Goal: Information Seeking & Learning: Learn about a topic

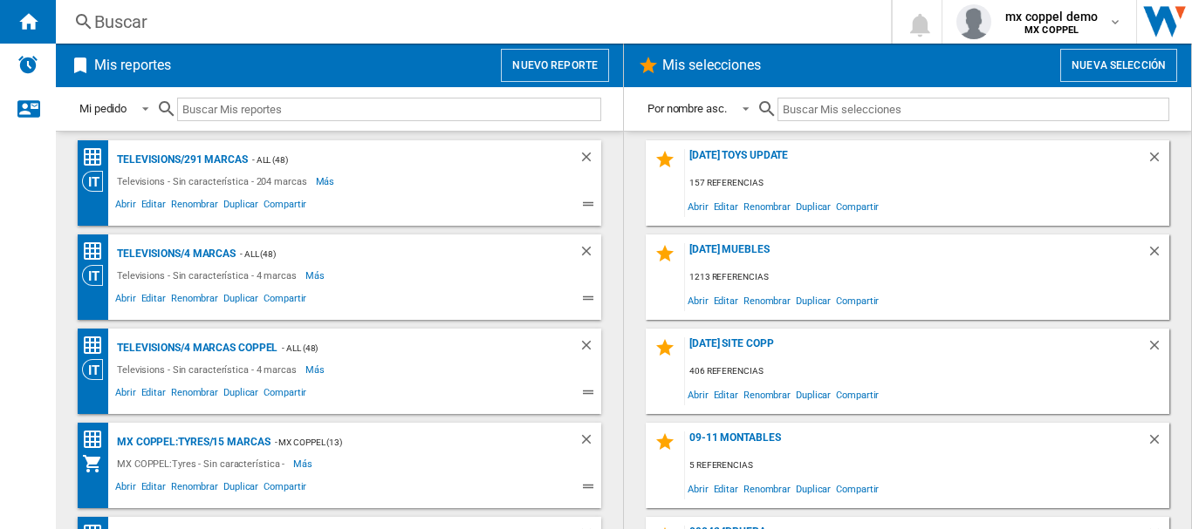
click at [570, 68] on button "Nuevo reporte" at bounding box center [555, 65] width 108 height 33
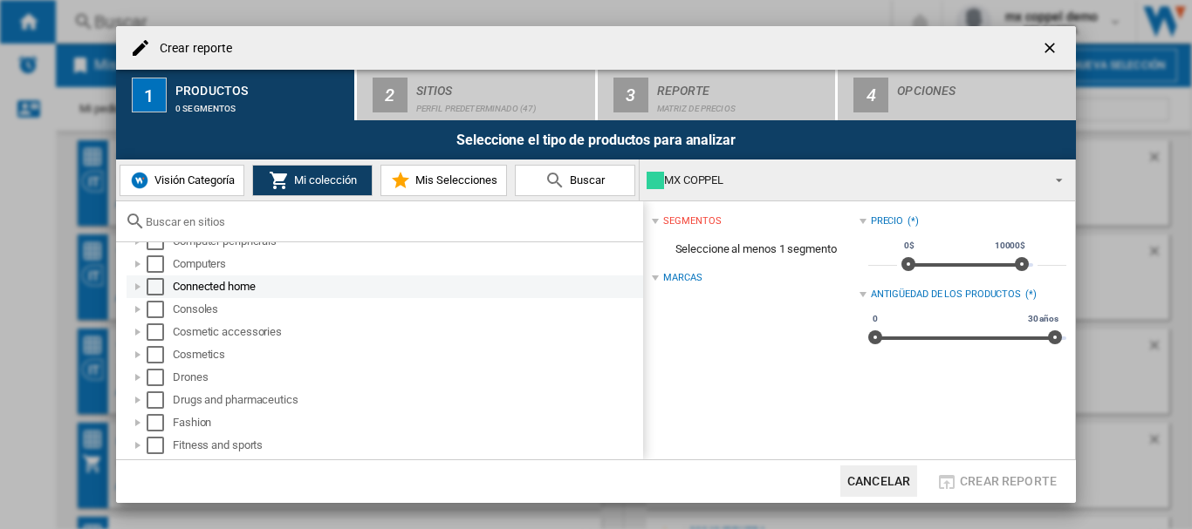
scroll to position [364, 0]
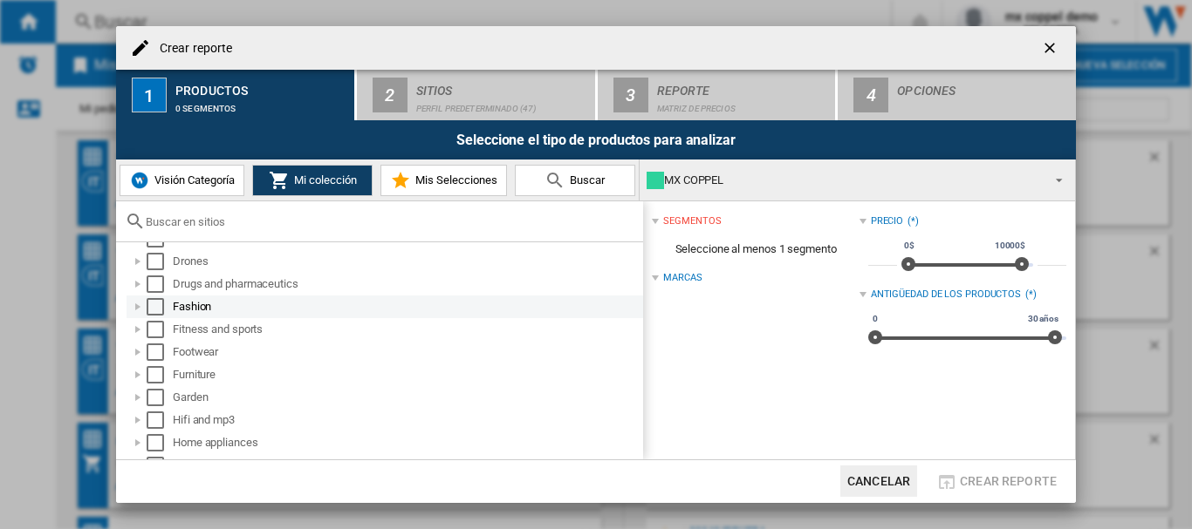
click at [157, 306] on div "Select" at bounding box center [155, 306] width 17 height 17
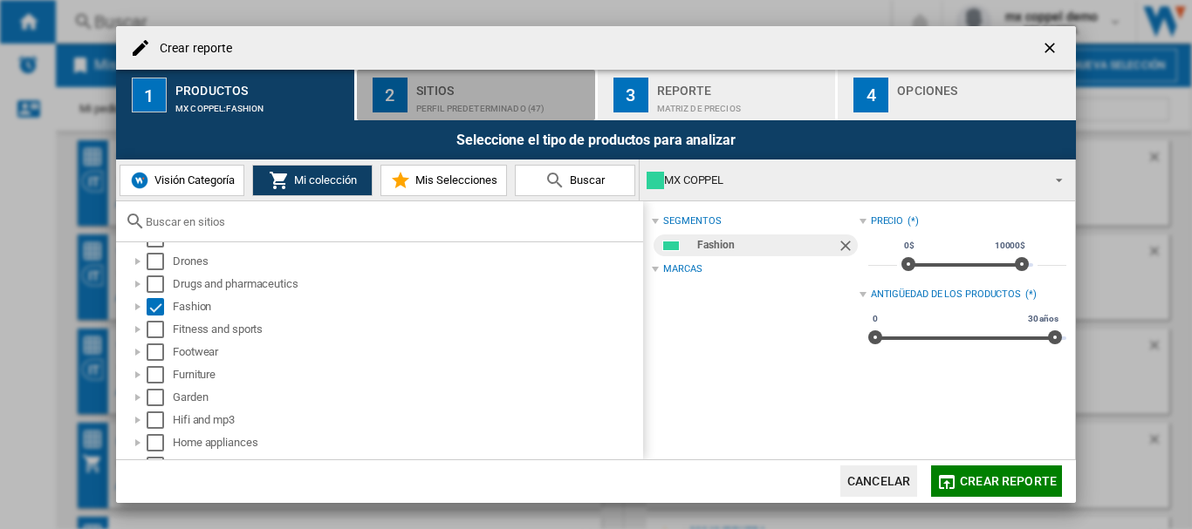
click at [426, 98] on div "Perfil predeterminado (47)" at bounding box center [502, 104] width 172 height 18
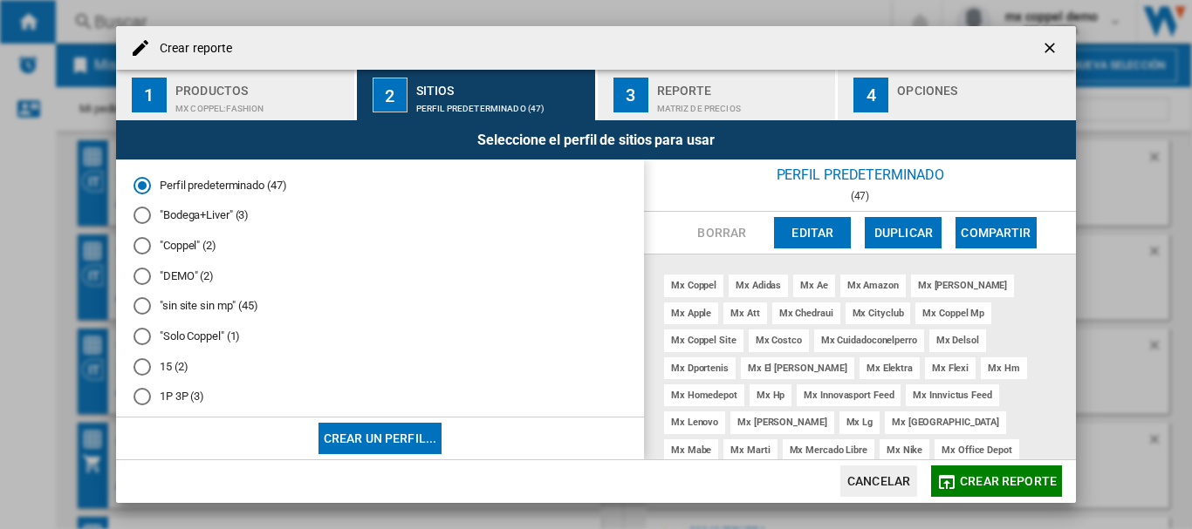
click at [165, 334] on md-radio-button ""Solo Coppel" (1)" at bounding box center [379, 337] width 493 height 17
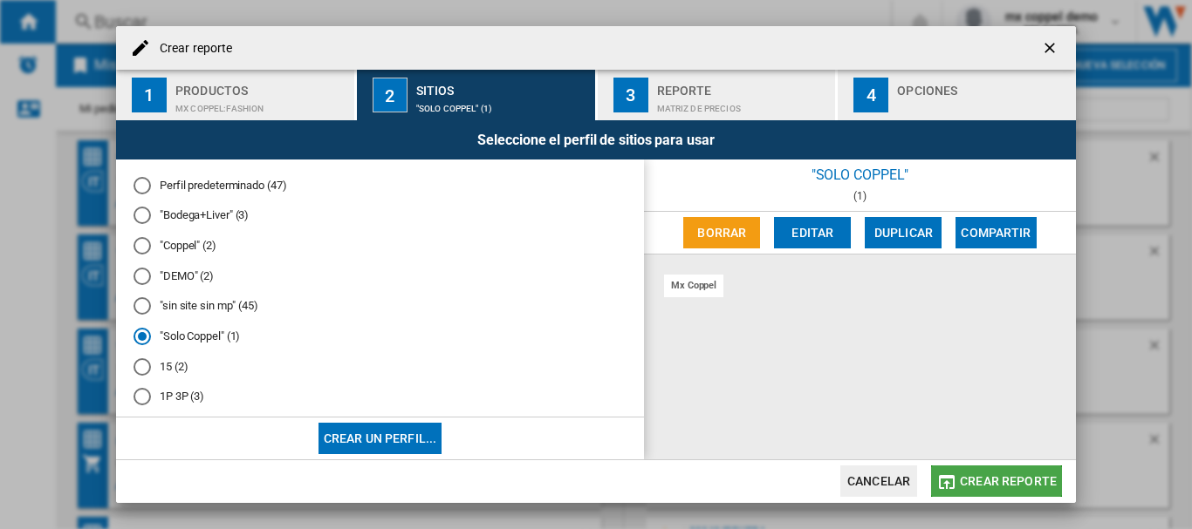
click at [997, 482] on span "Crear reporte" at bounding box center [1008, 482] width 97 height 14
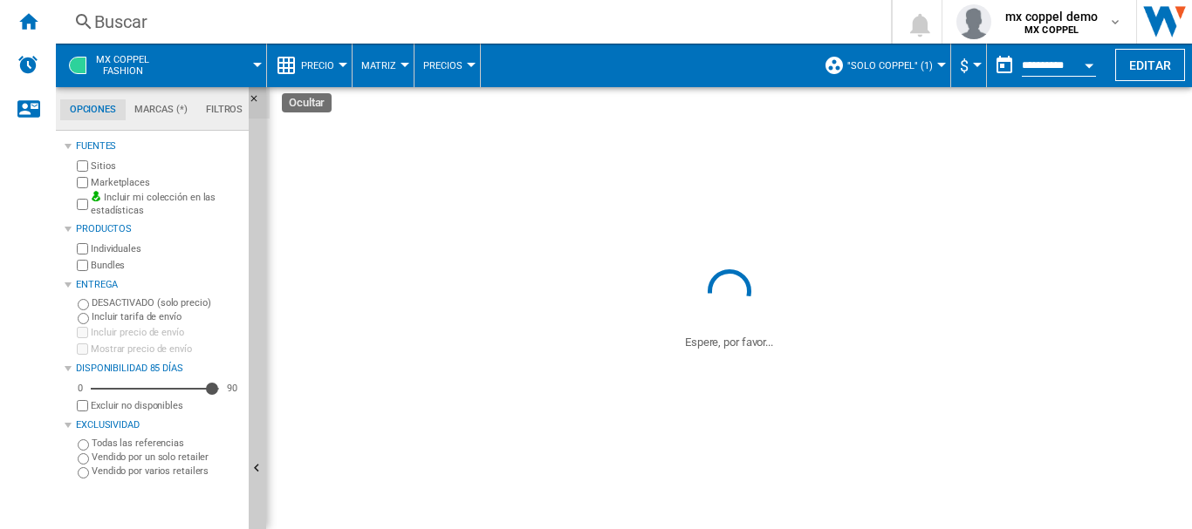
click at [258, 100] on ng-md-icon "Ocultar" at bounding box center [259, 103] width 21 height 21
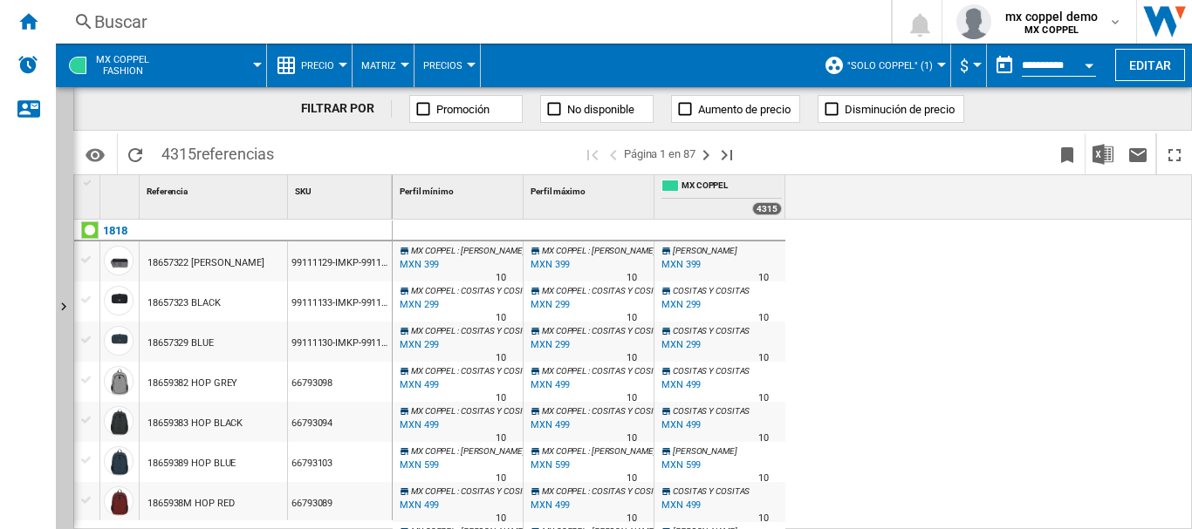
click at [303, 63] on span "Precio" at bounding box center [317, 65] width 33 height 11
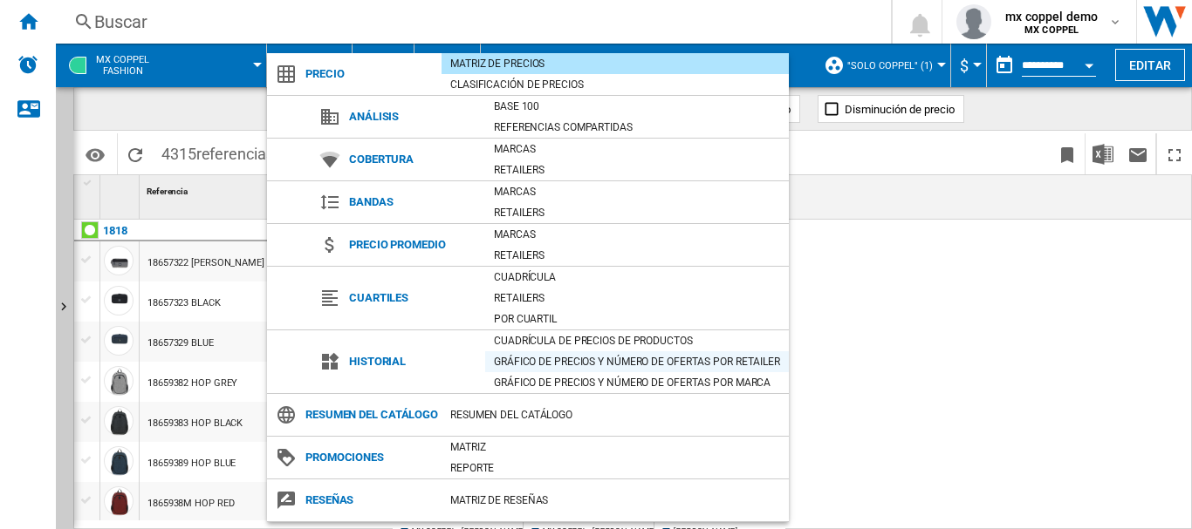
click at [721, 360] on div "Gráfico de precios y número de ofertas por retailer" at bounding box center [637, 361] width 304 height 17
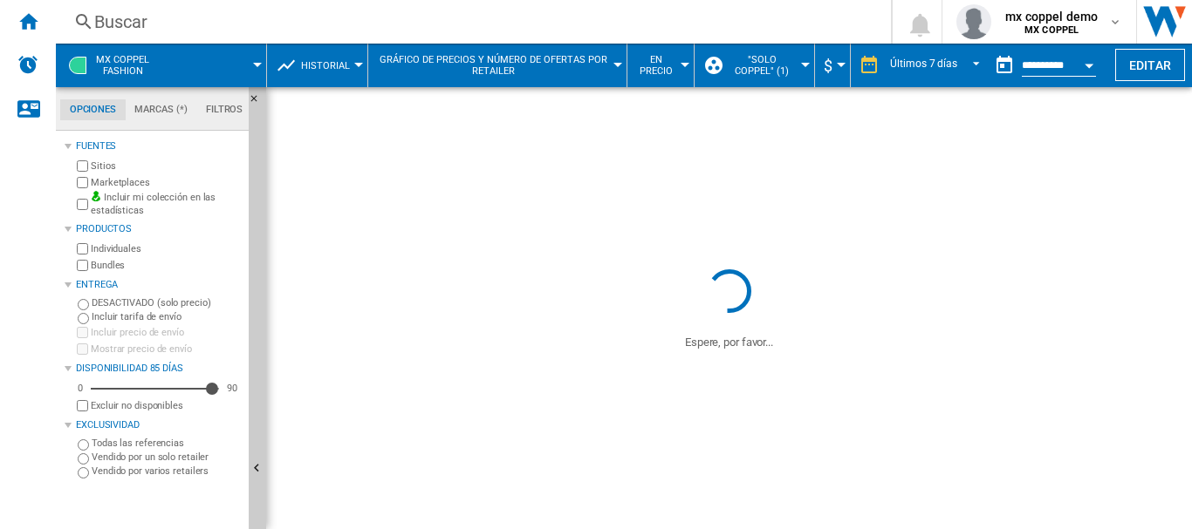
click at [247, 103] on md-tab-item "Filtros" at bounding box center [224, 109] width 56 height 21
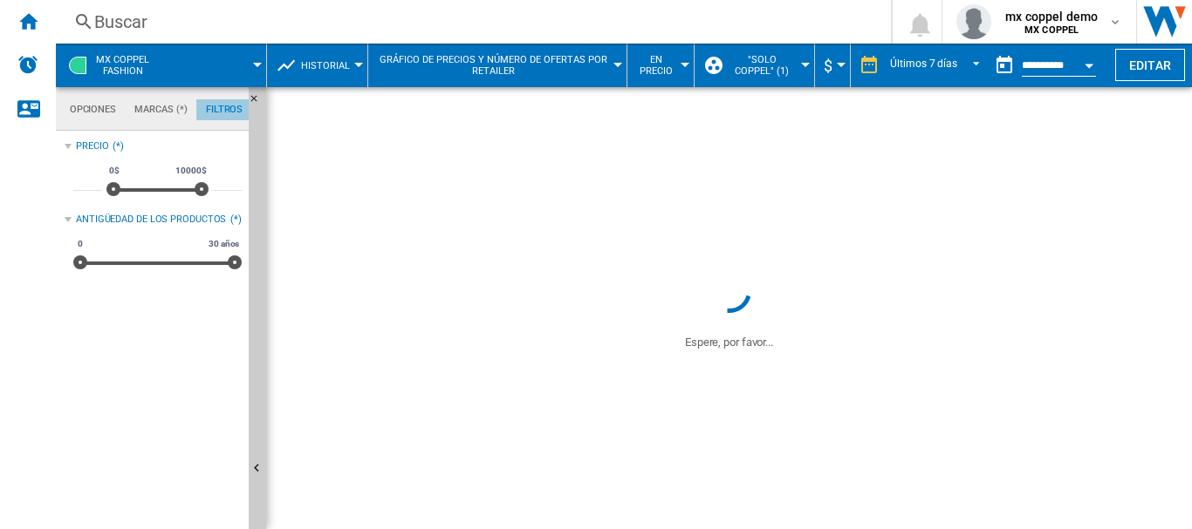
scroll to position [113, 0]
click at [254, 99] on ng-md-icon "Ocultar" at bounding box center [259, 103] width 21 height 21
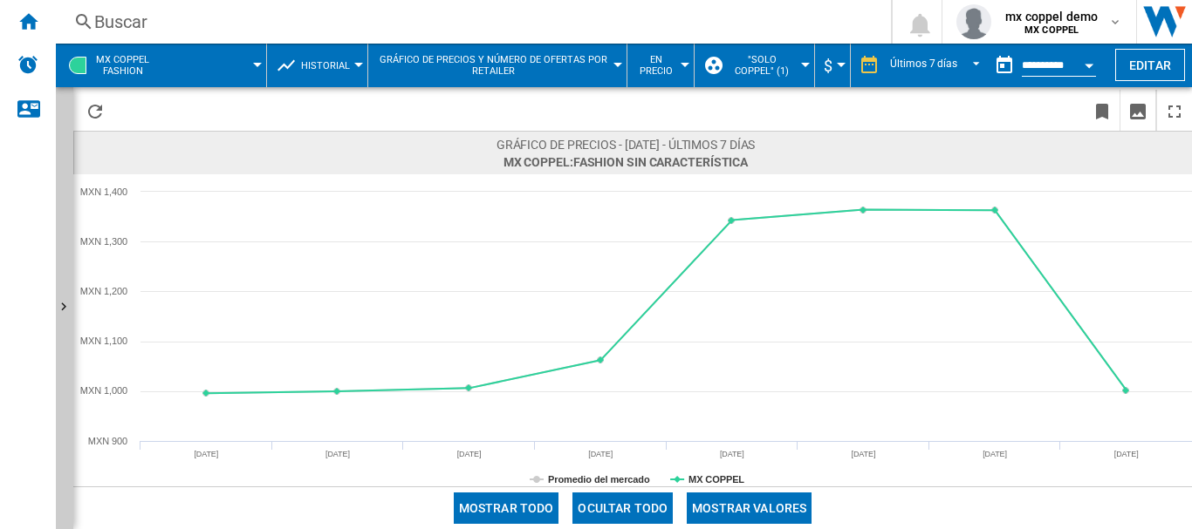
click at [652, 57] on span "En precio" at bounding box center [656, 65] width 40 height 23
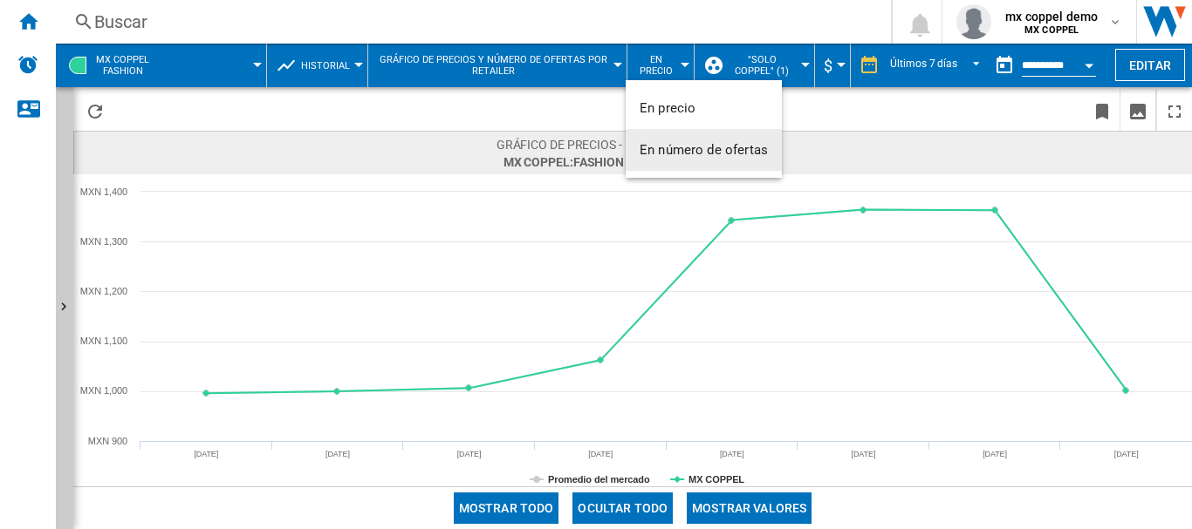
click at [689, 159] on button "En número de ofertas" at bounding box center [703, 150] width 156 height 42
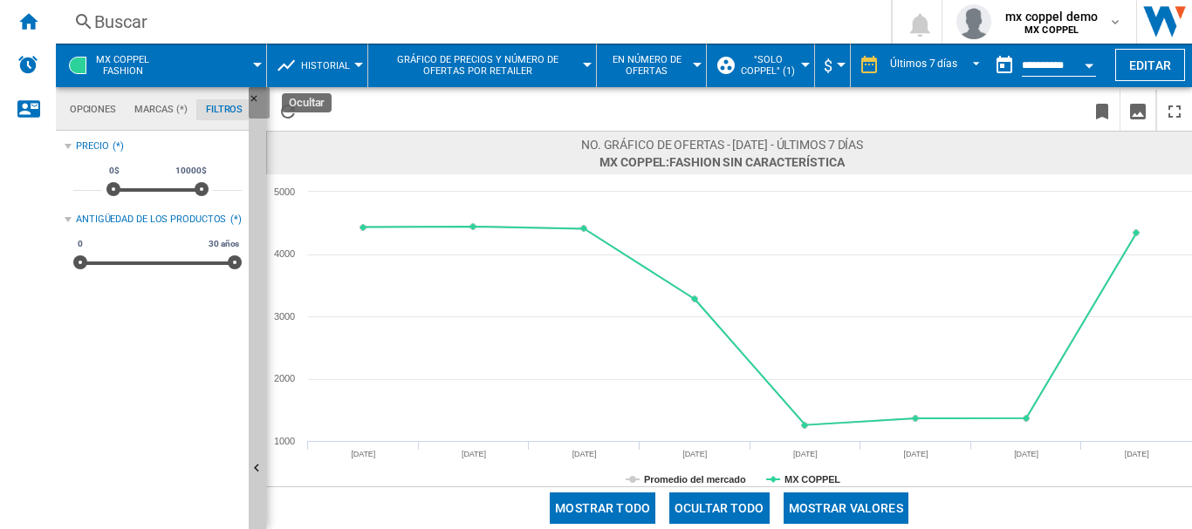
click at [254, 99] on ng-md-icon "Ocultar" at bounding box center [259, 103] width 21 height 21
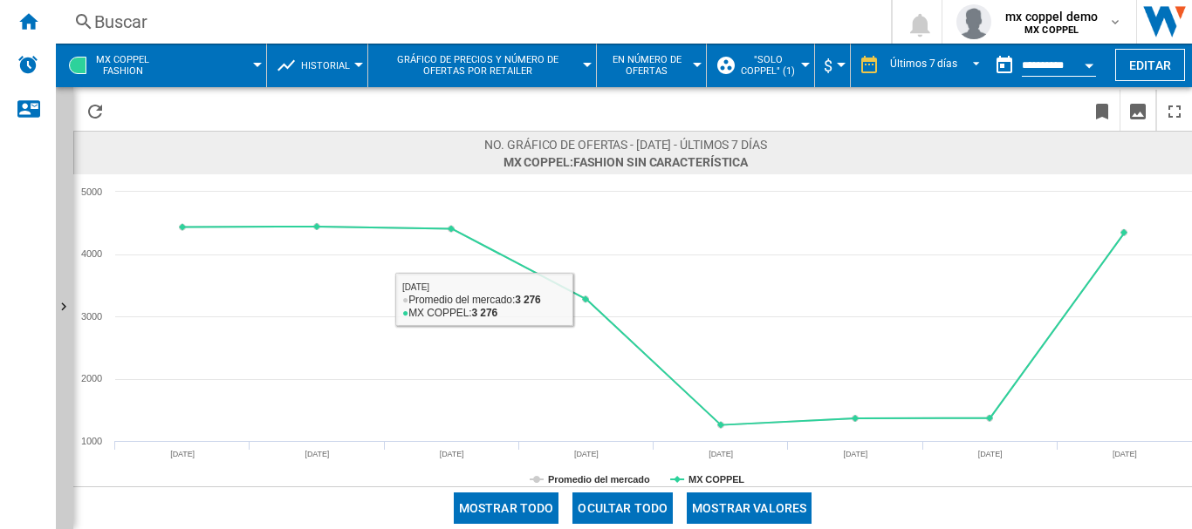
click at [755, 508] on button "Mostrar valores" at bounding box center [748, 508] width 125 height 31
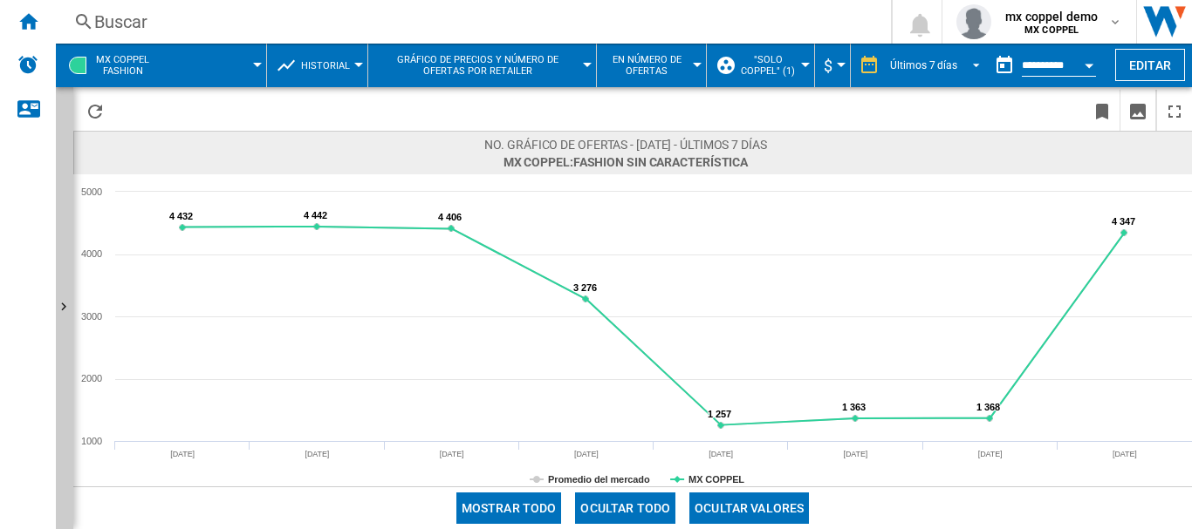
click at [914, 76] on md-select-value "Últimos 7 días" at bounding box center [937, 65] width 99 height 26
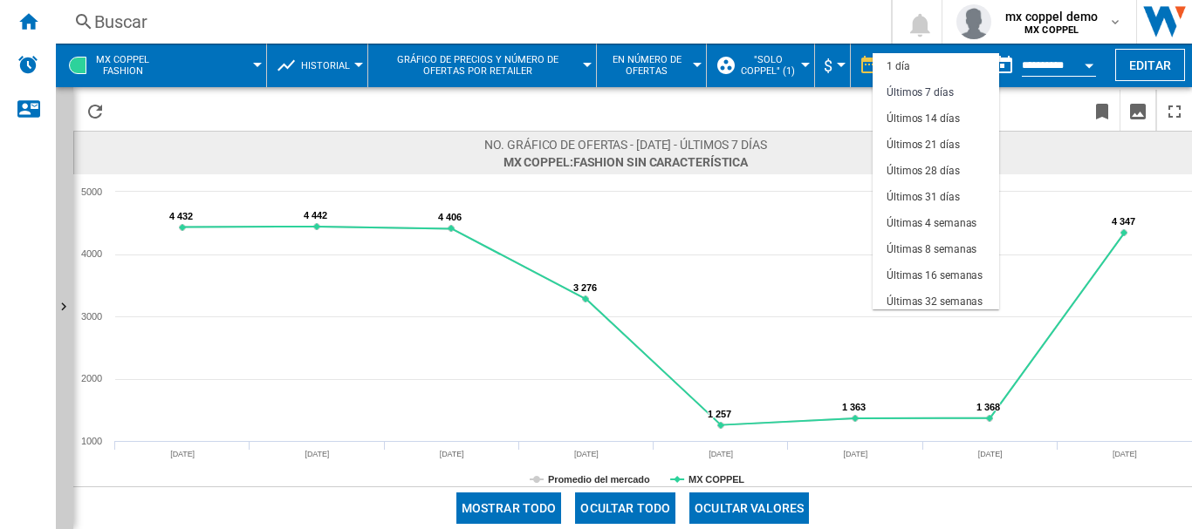
scroll to position [26, 0]
click at [928, 167] on div "Últimos 31 días" at bounding box center [922, 171] width 73 height 15
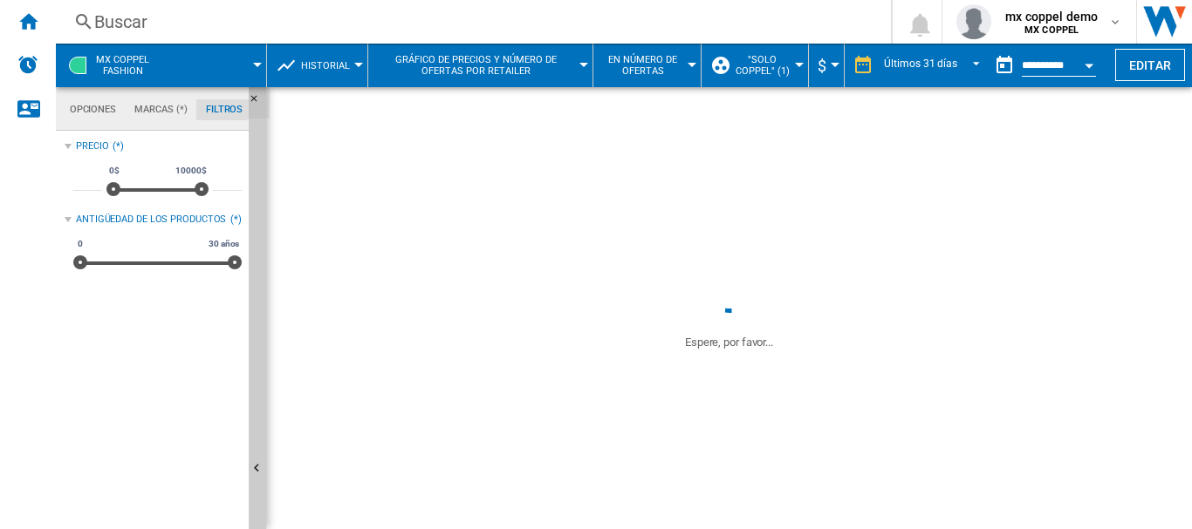
click at [253, 99] on ng-md-icon "Ocultar" at bounding box center [259, 103] width 21 height 21
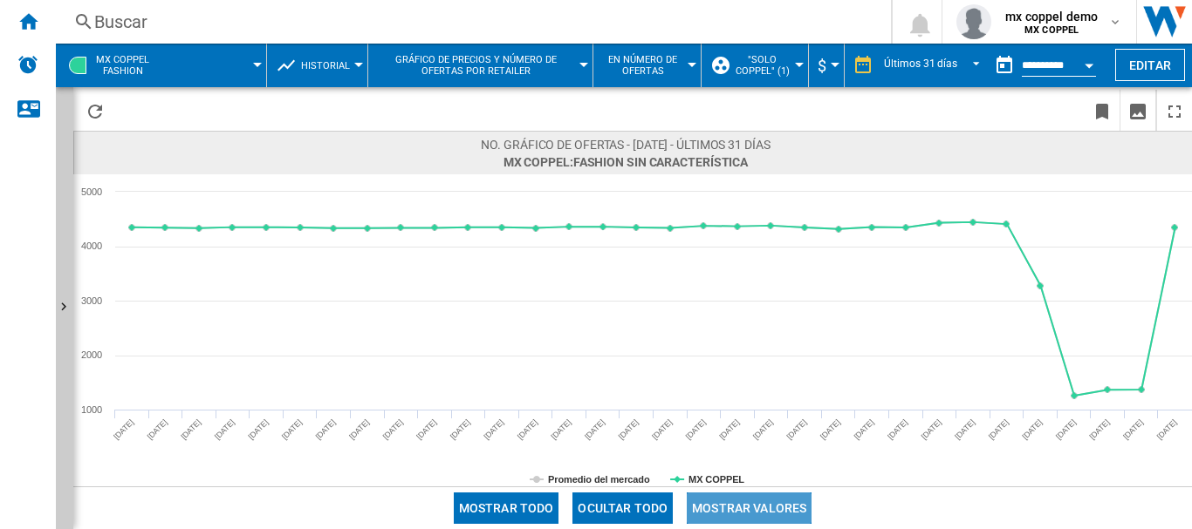
click at [771, 507] on button "Mostrar valores" at bounding box center [748, 508] width 125 height 31
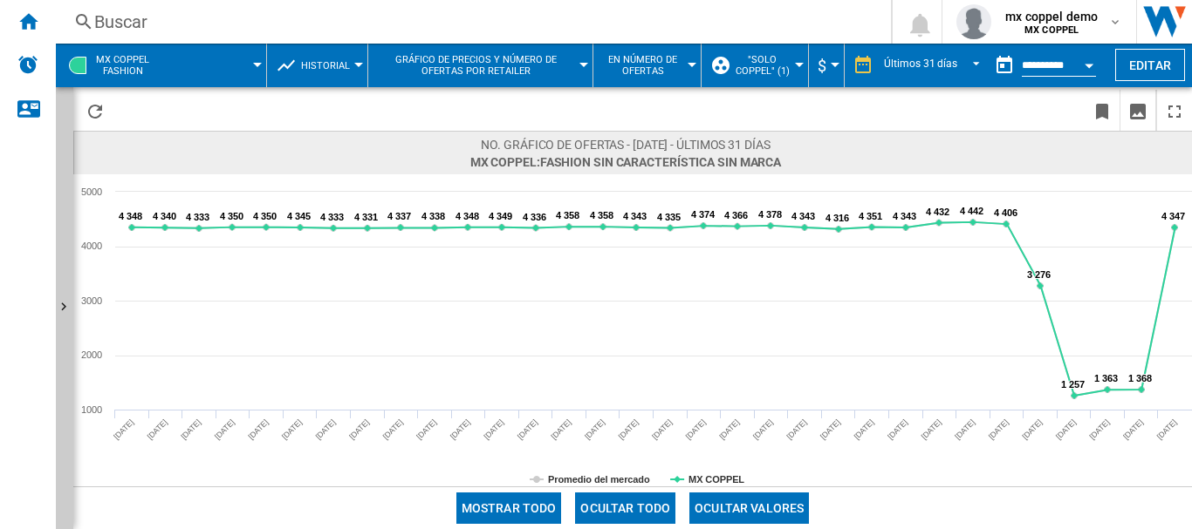
click at [215, 62] on span at bounding box center [216, 66] width 84 height 44
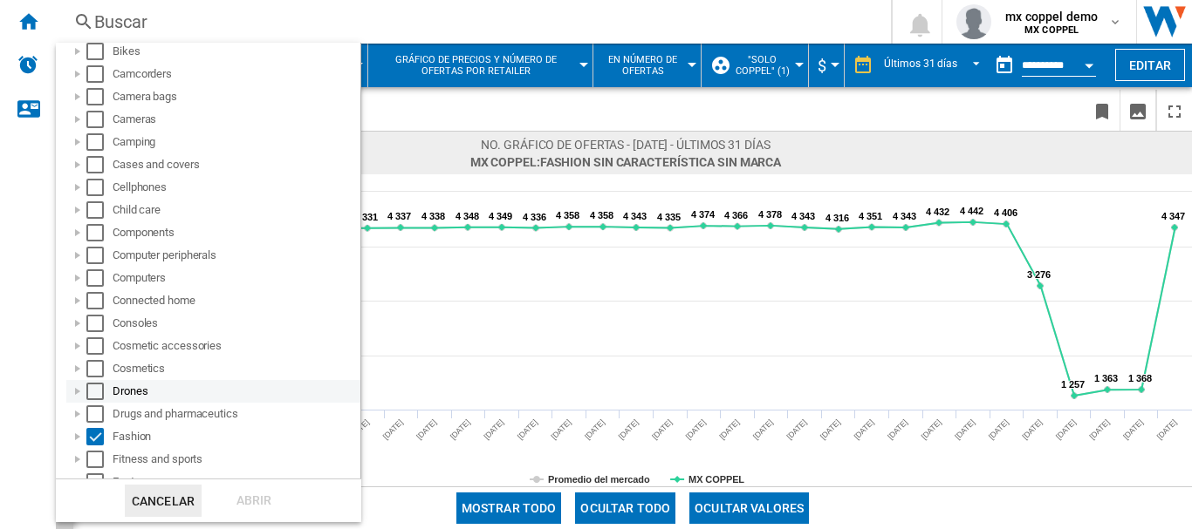
scroll to position [233, 0]
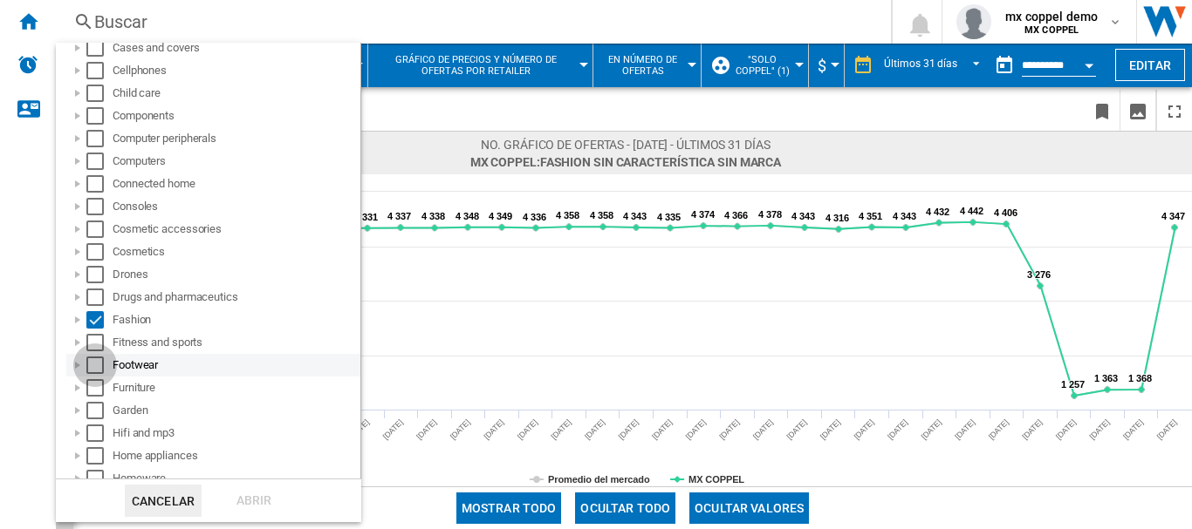
click at [93, 369] on div "Select" at bounding box center [94, 365] width 17 height 17
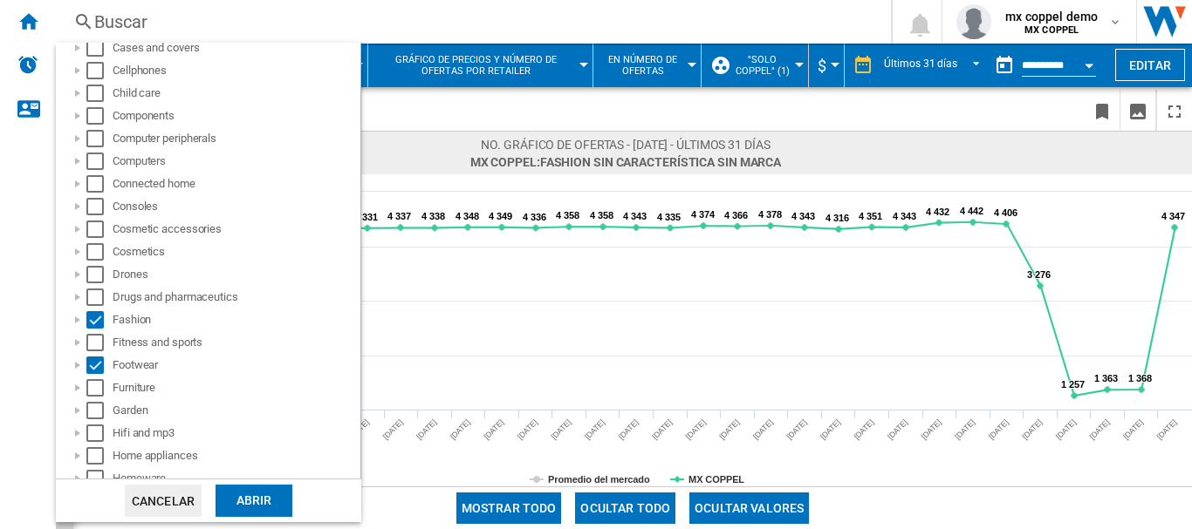
click at [248, 496] on div "Abrir" at bounding box center [253, 501] width 77 height 32
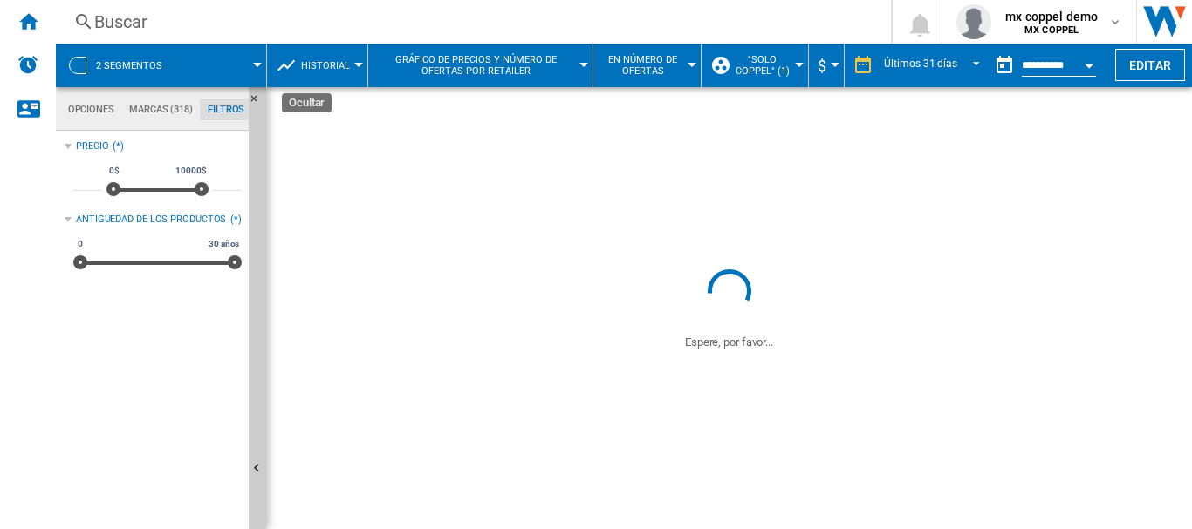
click at [257, 100] on ng-md-icon "Ocultar" at bounding box center [259, 103] width 21 height 21
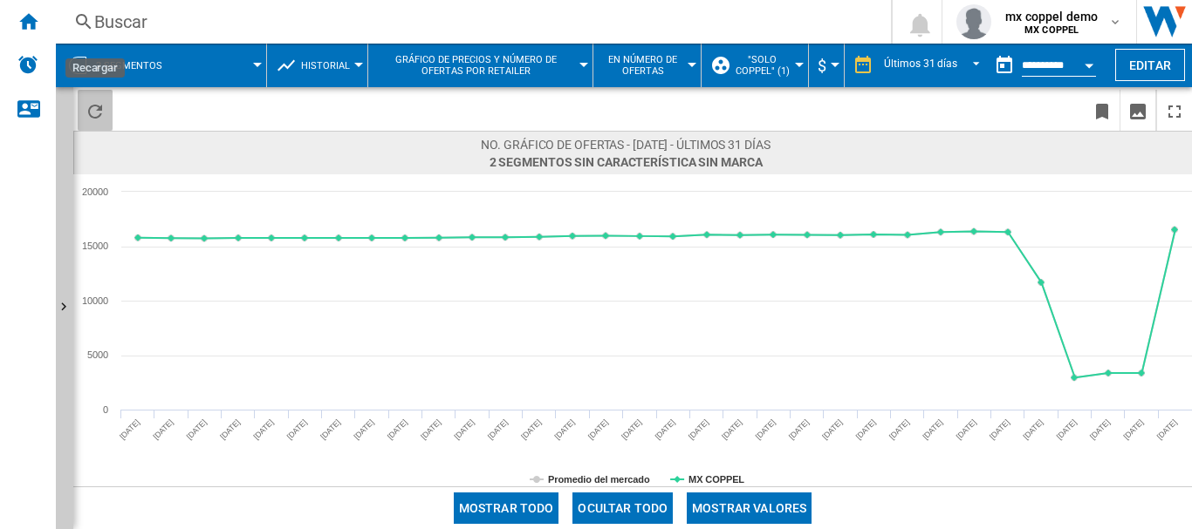
click at [99, 108] on ng-md-icon "Recargar" at bounding box center [95, 111] width 21 height 21
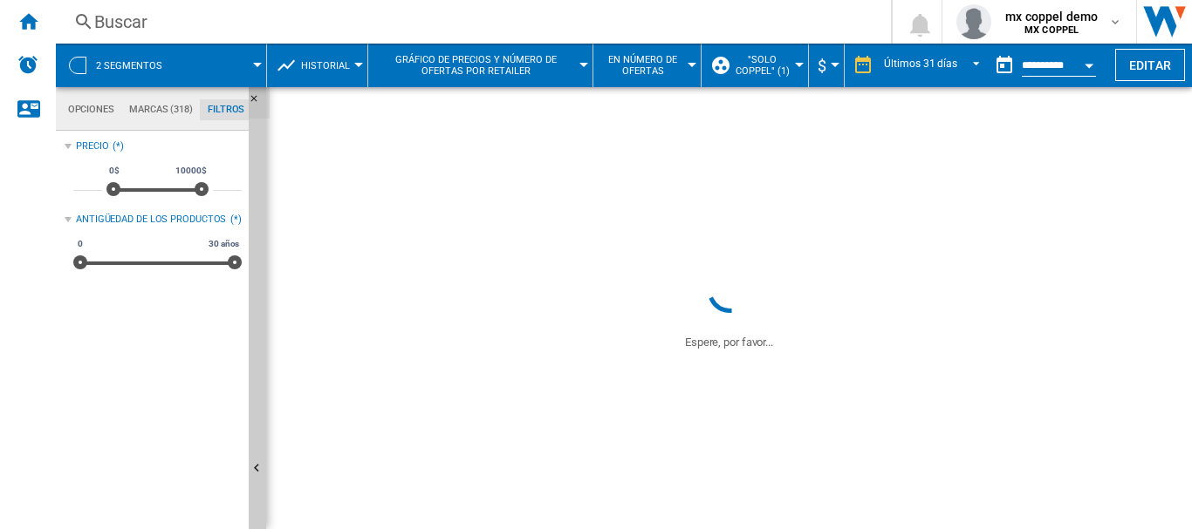
click at [252, 97] on ng-md-icon "Ocultar" at bounding box center [259, 103] width 21 height 21
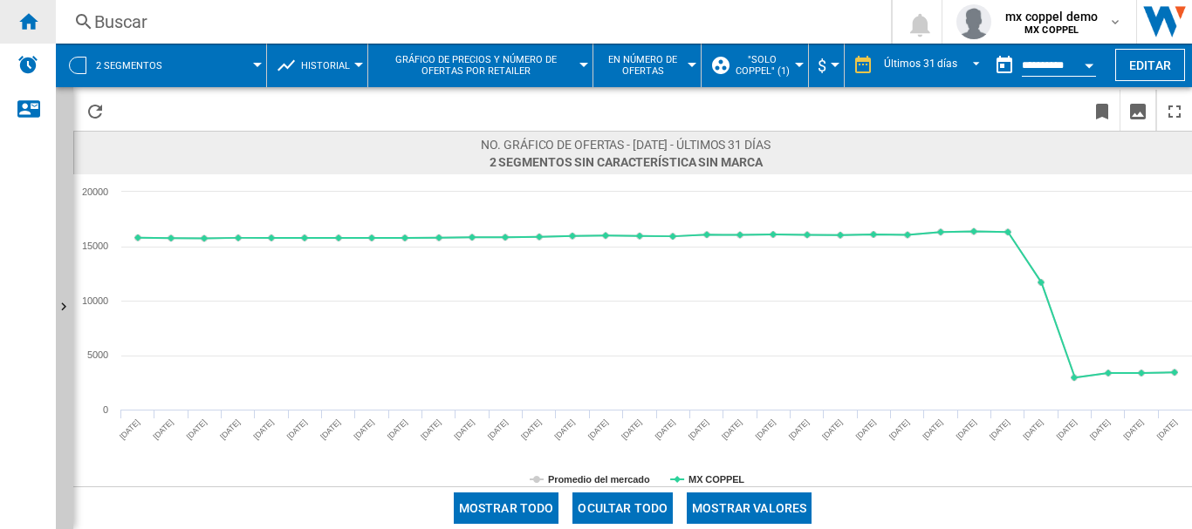
click at [29, 31] on div "Inicio" at bounding box center [28, 22] width 56 height 44
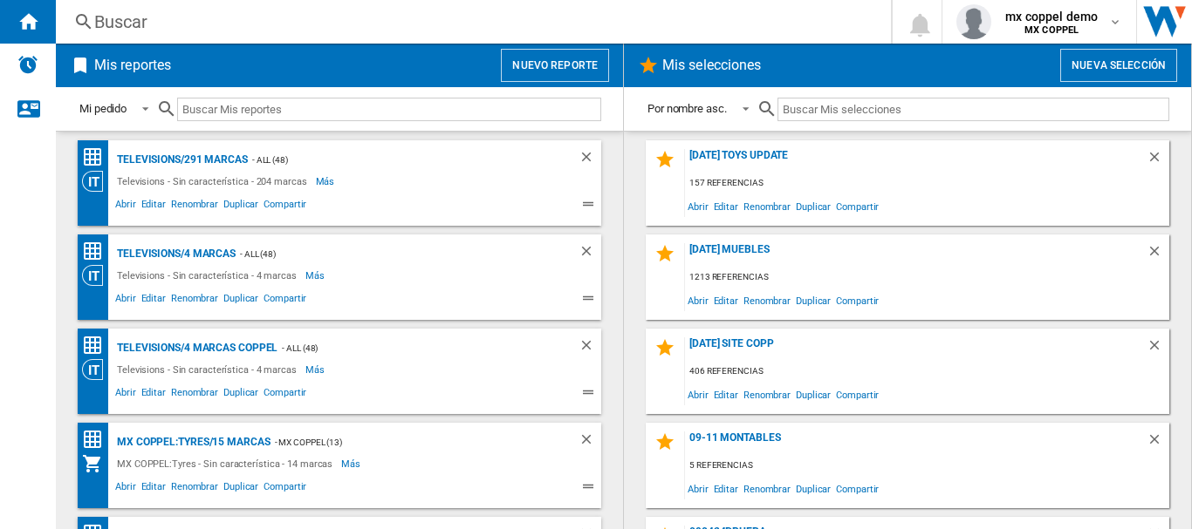
click at [536, 52] on button "Nuevo reporte" at bounding box center [555, 65] width 108 height 33
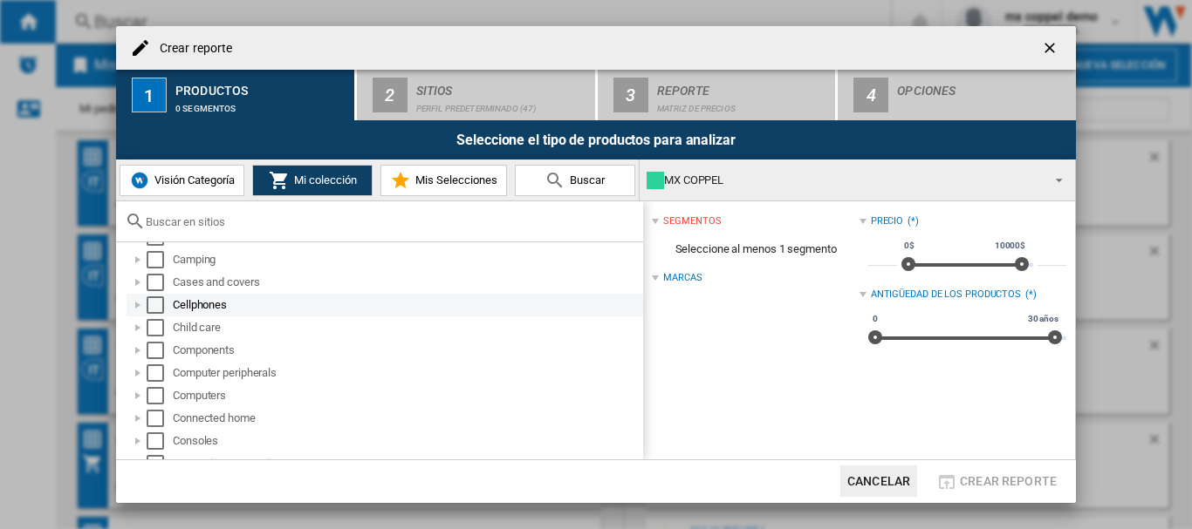
scroll to position [233, 0]
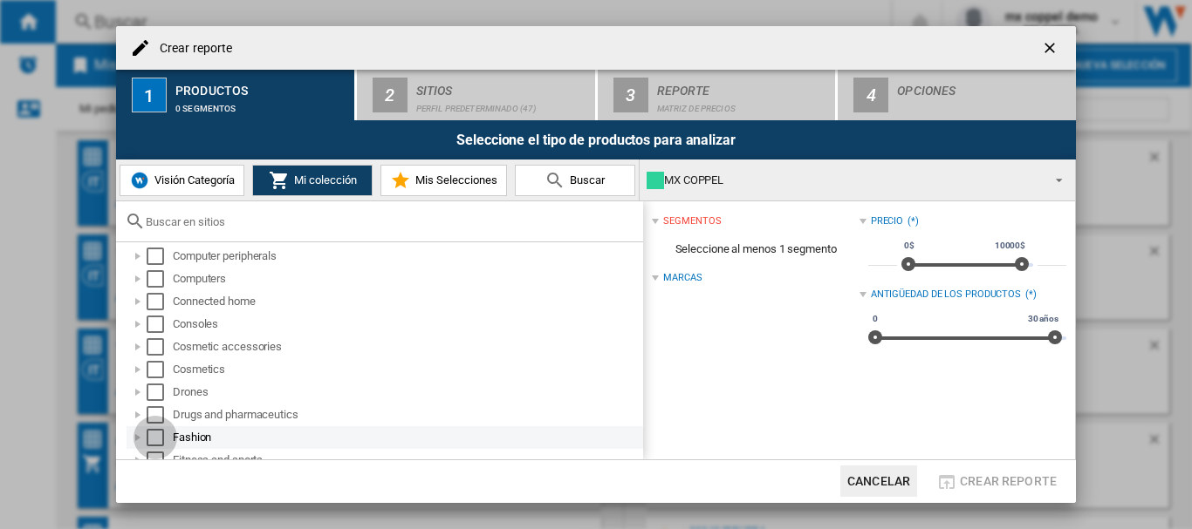
click at [154, 440] on div "Select" at bounding box center [155, 437] width 17 height 17
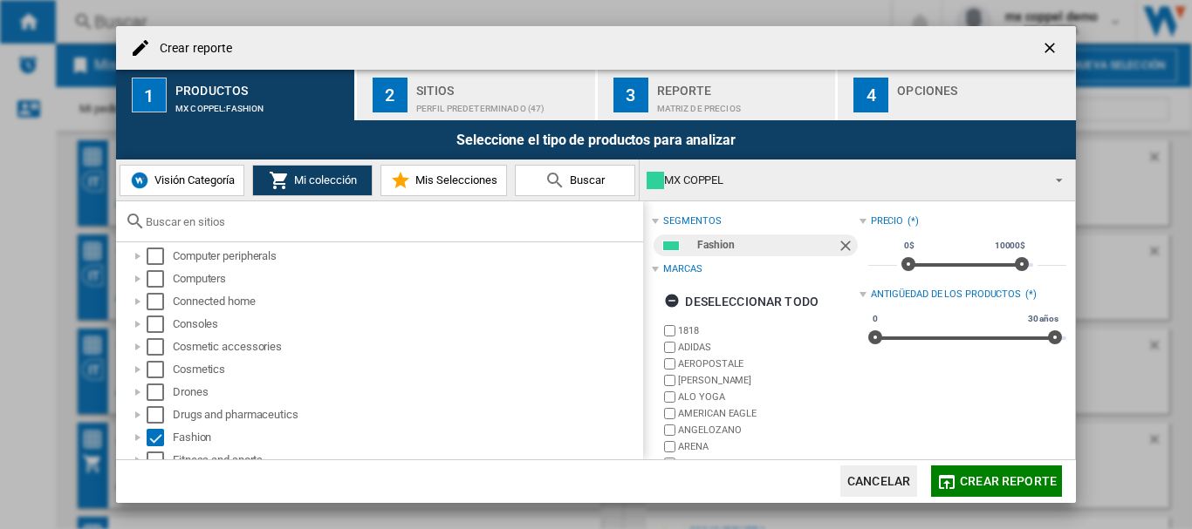
click at [407, 95] on button "2 Sitios Perfil predeterminado (47)" at bounding box center [477, 95] width 240 height 51
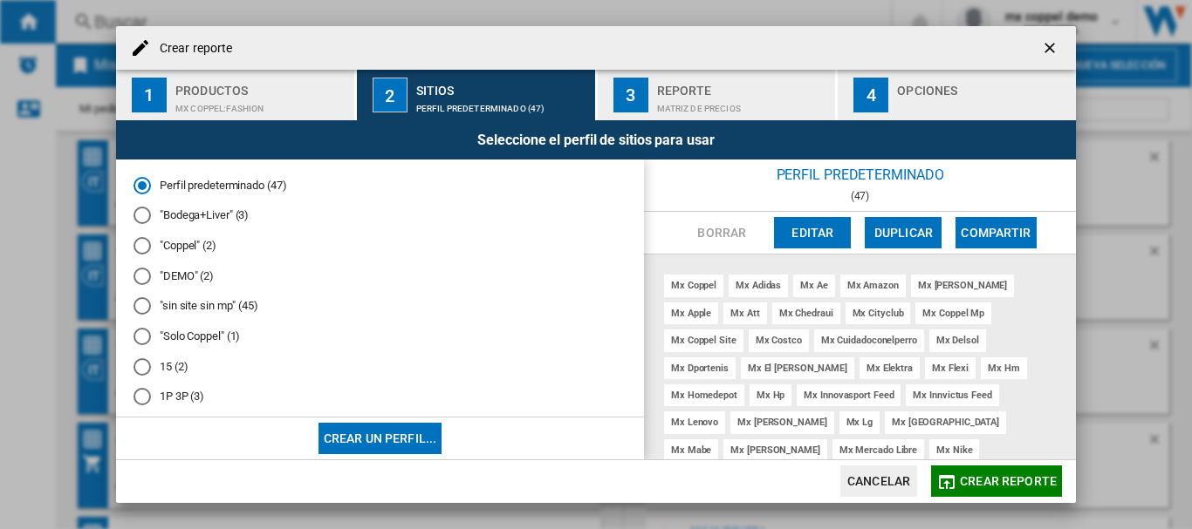
click at [191, 338] on md-radio-button ""Solo Coppel" (1)" at bounding box center [379, 337] width 493 height 17
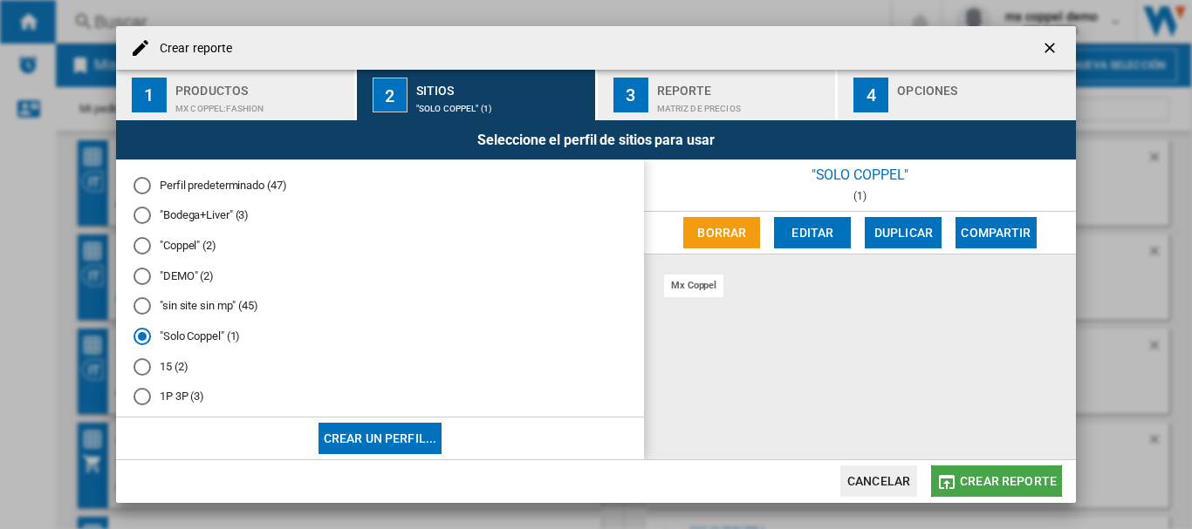
click at [947, 467] on button "Crear reporte" at bounding box center [996, 481] width 131 height 31
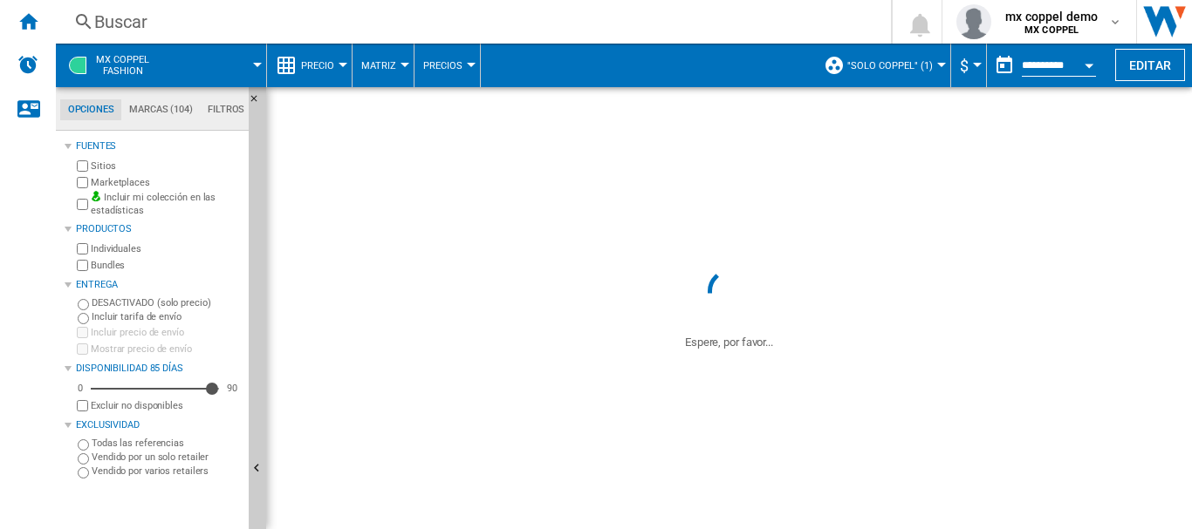
click at [311, 71] on span "Precio" at bounding box center [317, 65] width 33 height 11
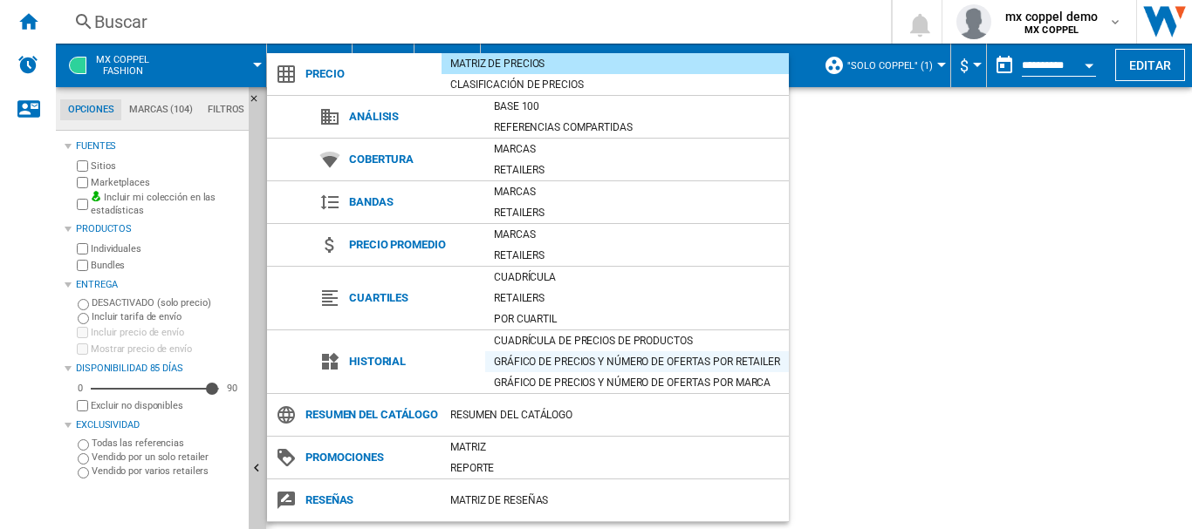
click at [607, 366] on div "Gráfico de precios y número de ofertas por retailer" at bounding box center [637, 361] width 304 height 17
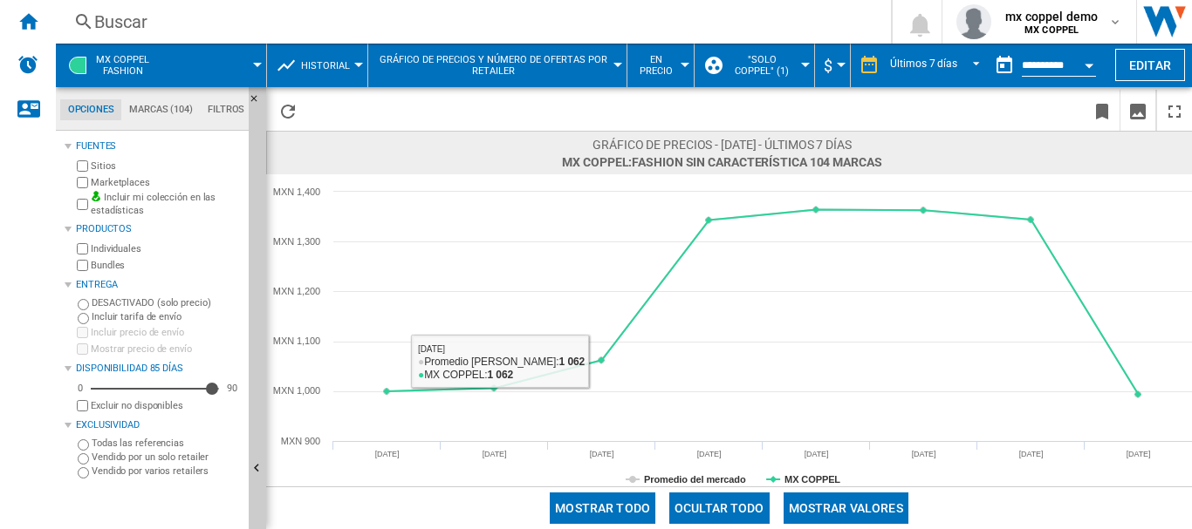
click at [672, 79] on button "En precio" at bounding box center [660, 66] width 49 height 44
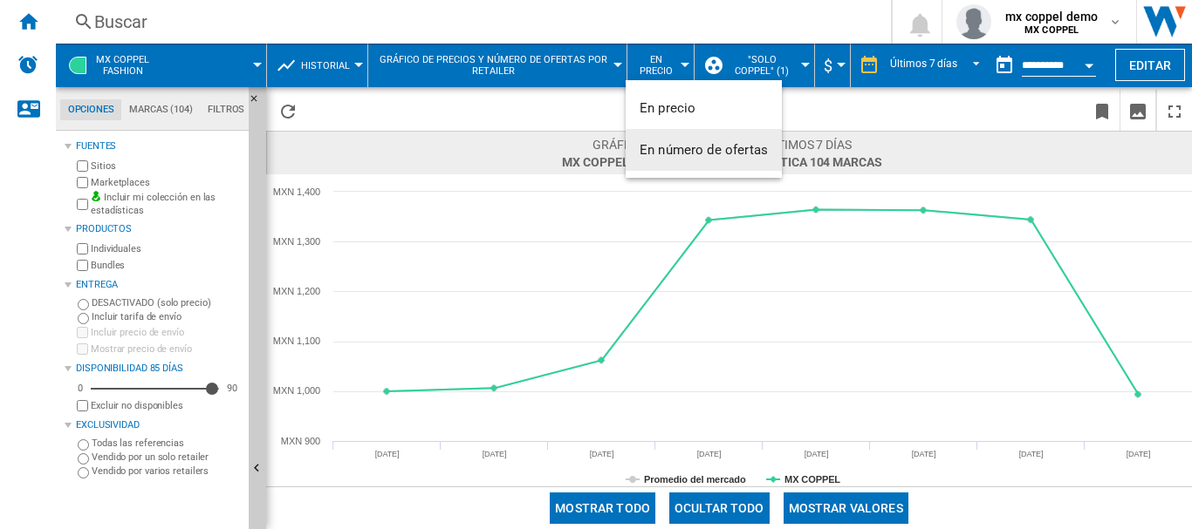
click at [683, 156] on span "En número de ofertas" at bounding box center [703, 150] width 128 height 16
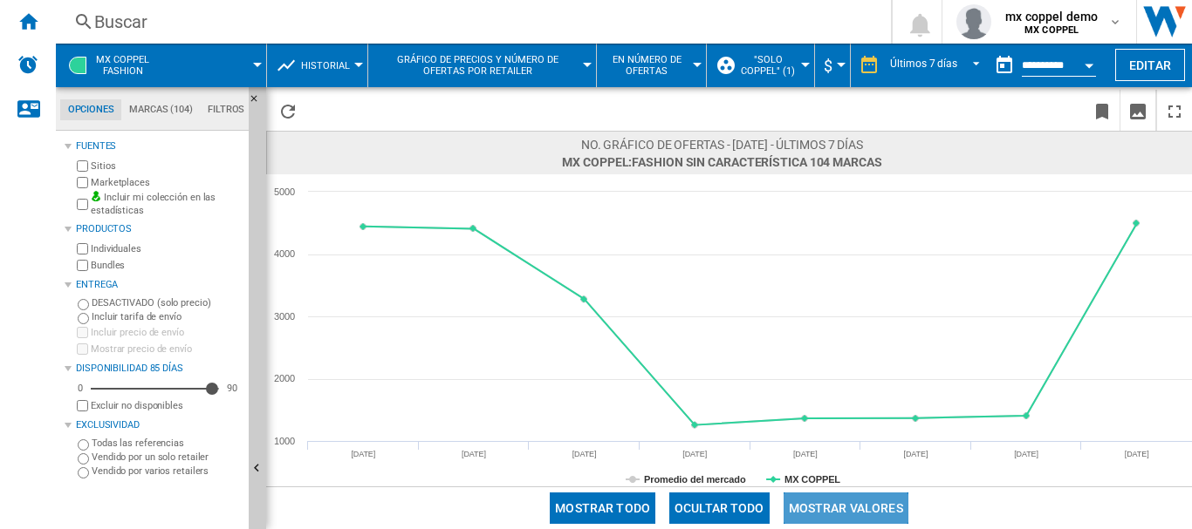
click at [822, 509] on button "Mostrar valores" at bounding box center [845, 508] width 125 height 31
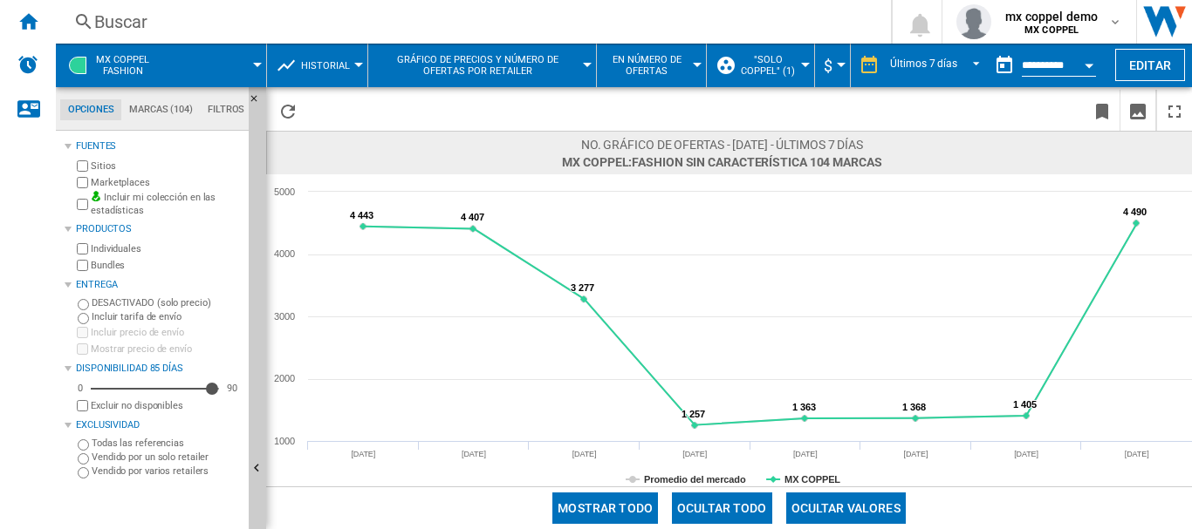
click at [254, 65] on div at bounding box center [257, 65] width 9 height 4
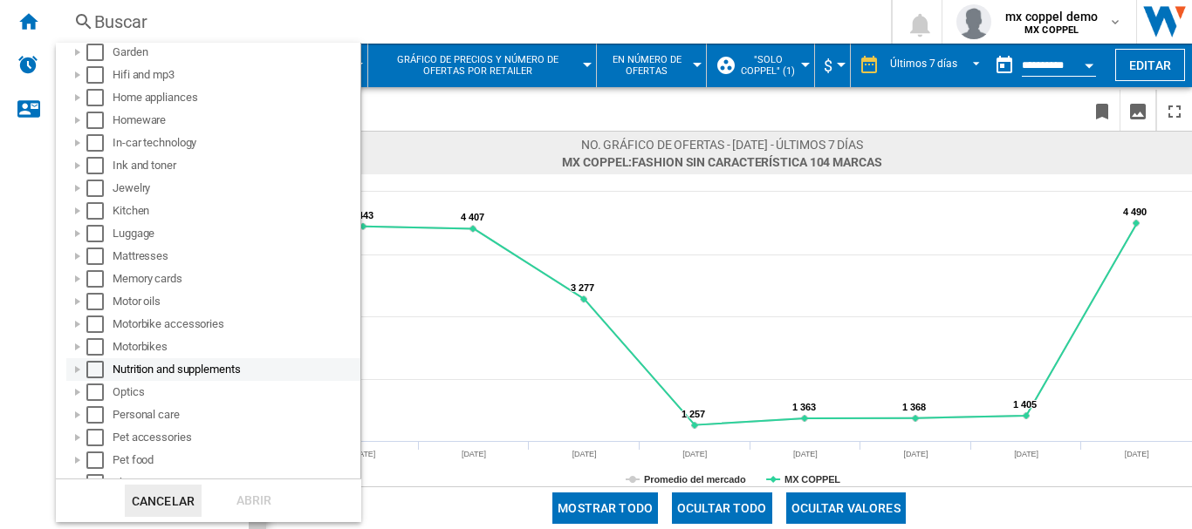
scroll to position [460, 0]
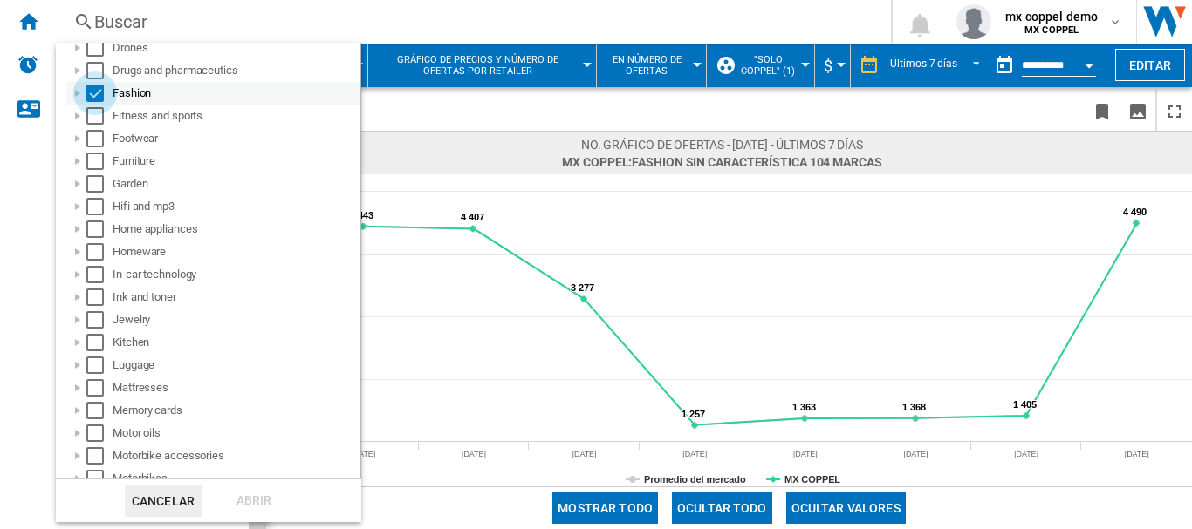
click at [93, 97] on div "Select" at bounding box center [94, 93] width 17 height 17
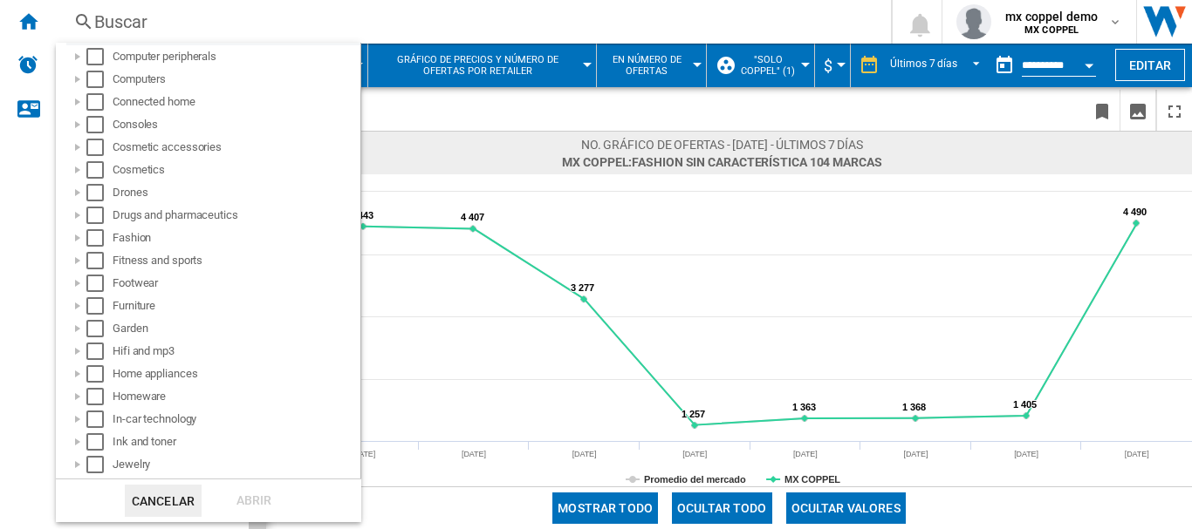
scroll to position [227, 0]
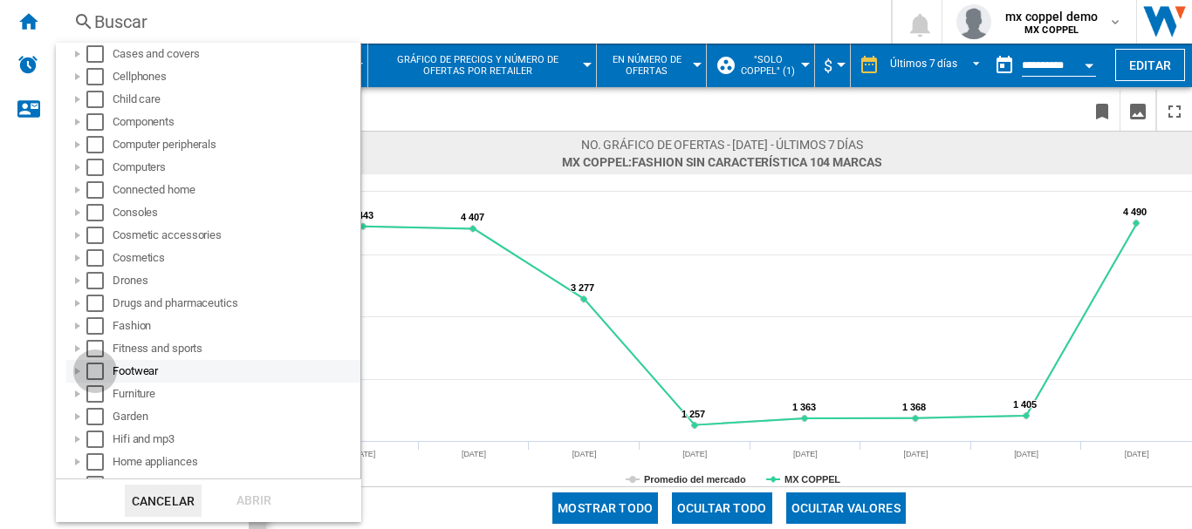
click at [93, 370] on div "Select" at bounding box center [94, 371] width 17 height 17
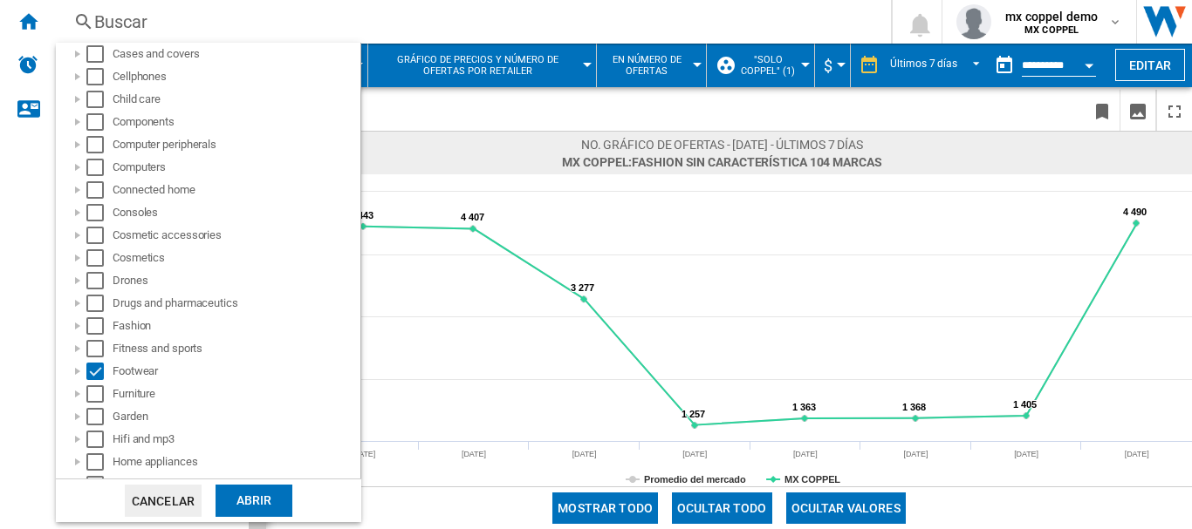
click at [259, 495] on div "Abrir" at bounding box center [253, 501] width 77 height 32
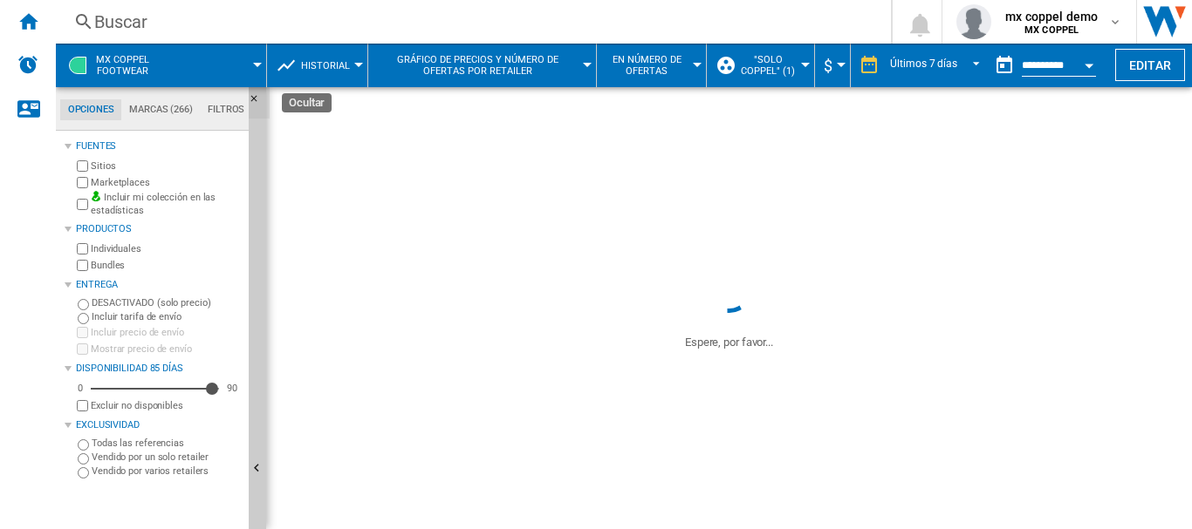
click at [255, 96] on ng-md-icon "Ocultar" at bounding box center [259, 103] width 21 height 21
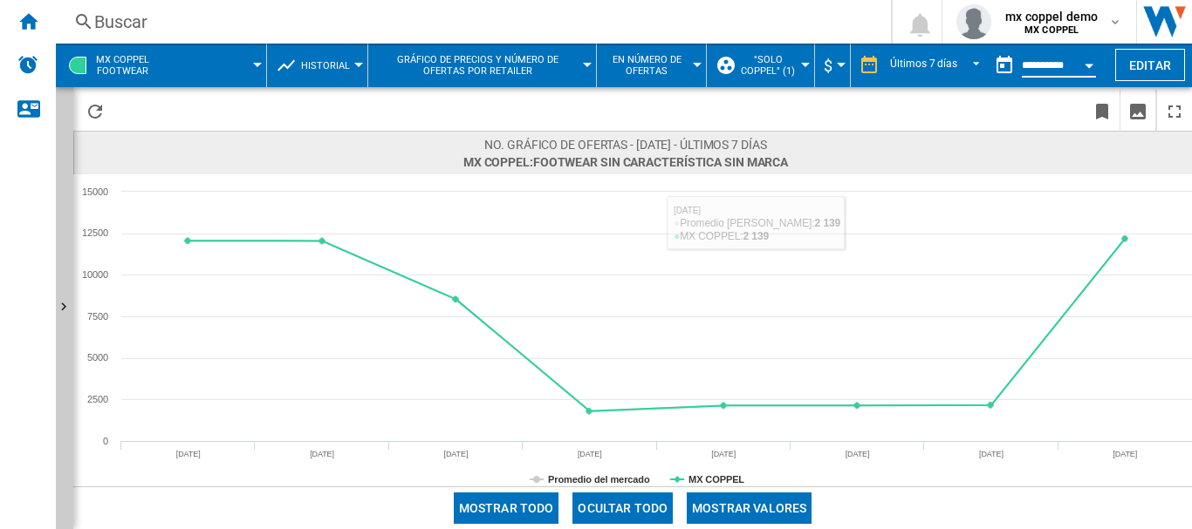
click at [1026, 60] on input "**********" at bounding box center [1058, 68] width 74 height 16
click at [1061, 65] on input "**********" at bounding box center [1058, 68] width 74 height 16
click at [1083, 65] on button "Open calendar" at bounding box center [1088, 62] width 31 height 31
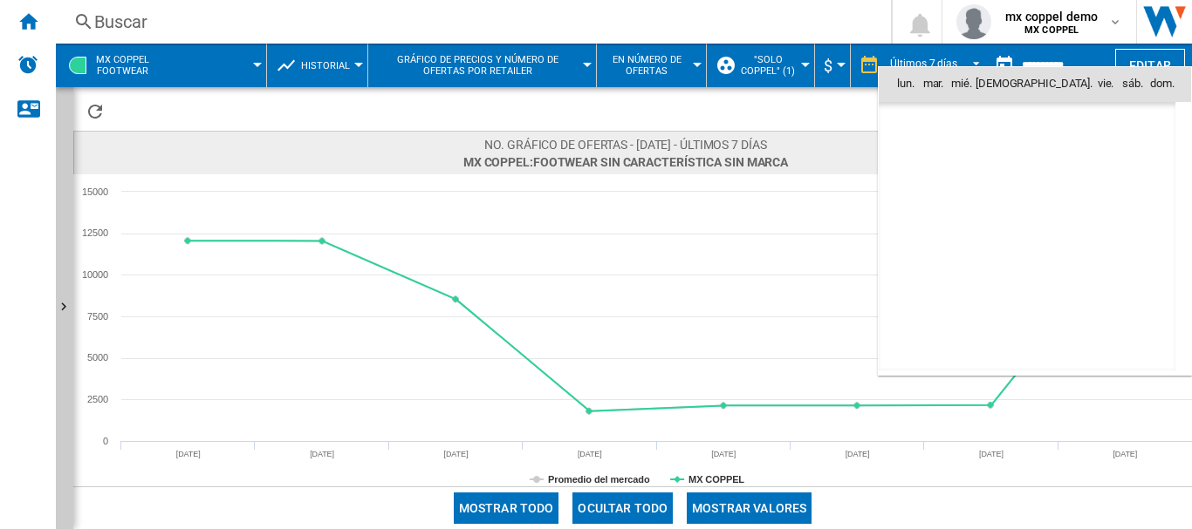
scroll to position [8322, 0]
click at [946, 51] on div at bounding box center [596, 264] width 1192 height 529
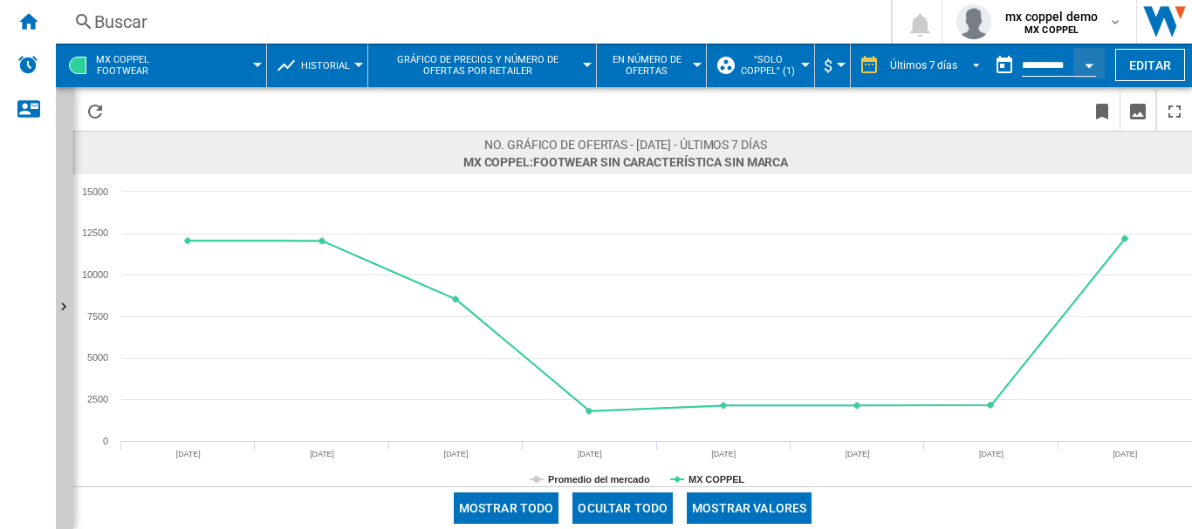
click at [945, 54] on md-select-value "Últimos 7 días" at bounding box center [937, 65] width 99 height 26
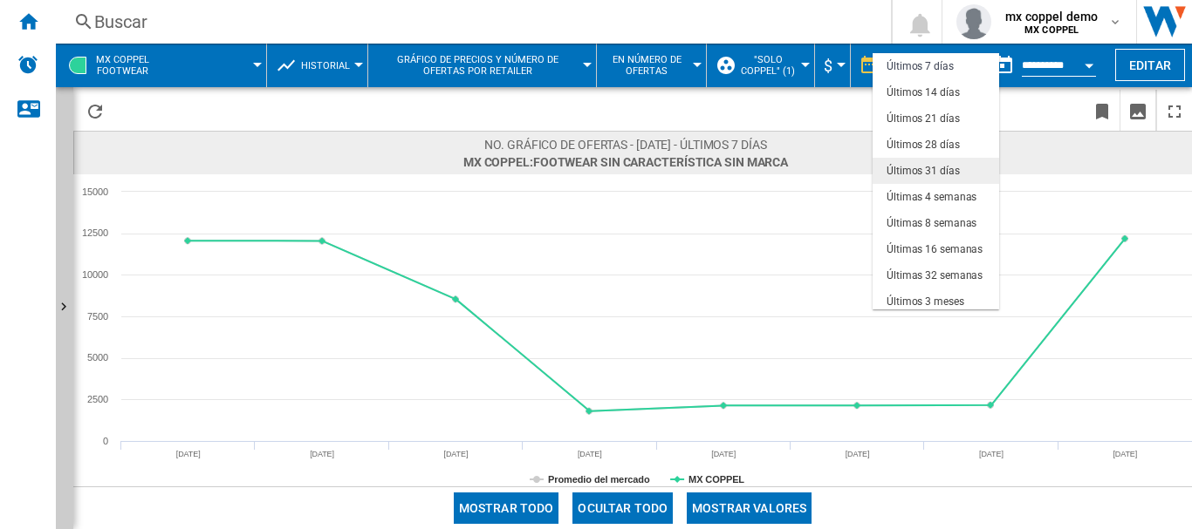
click at [933, 164] on div "Últimos 31 días" at bounding box center [922, 171] width 73 height 15
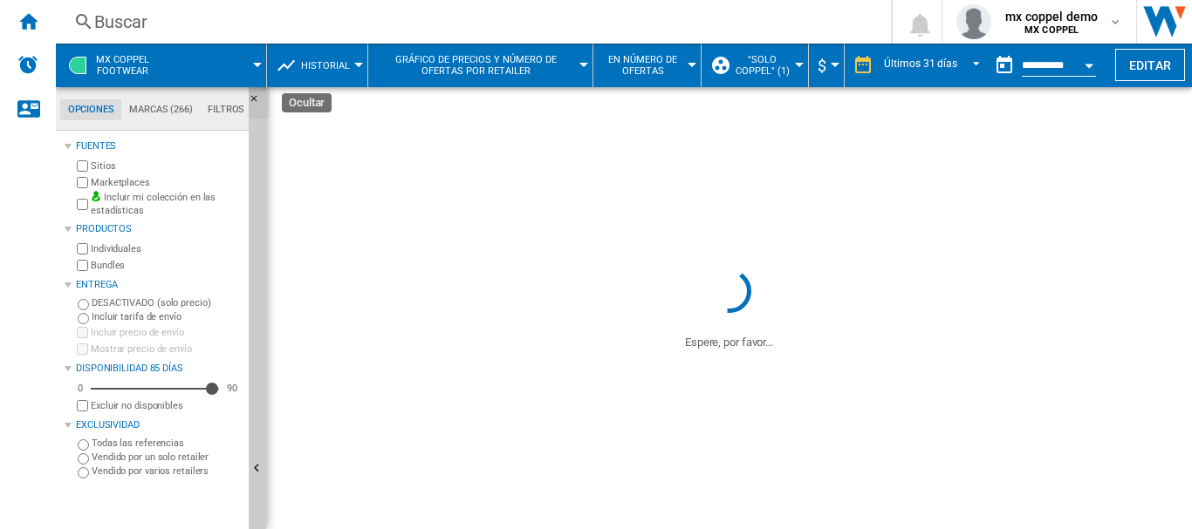
click at [259, 99] on ng-md-icon "Ocultar" at bounding box center [259, 103] width 21 height 21
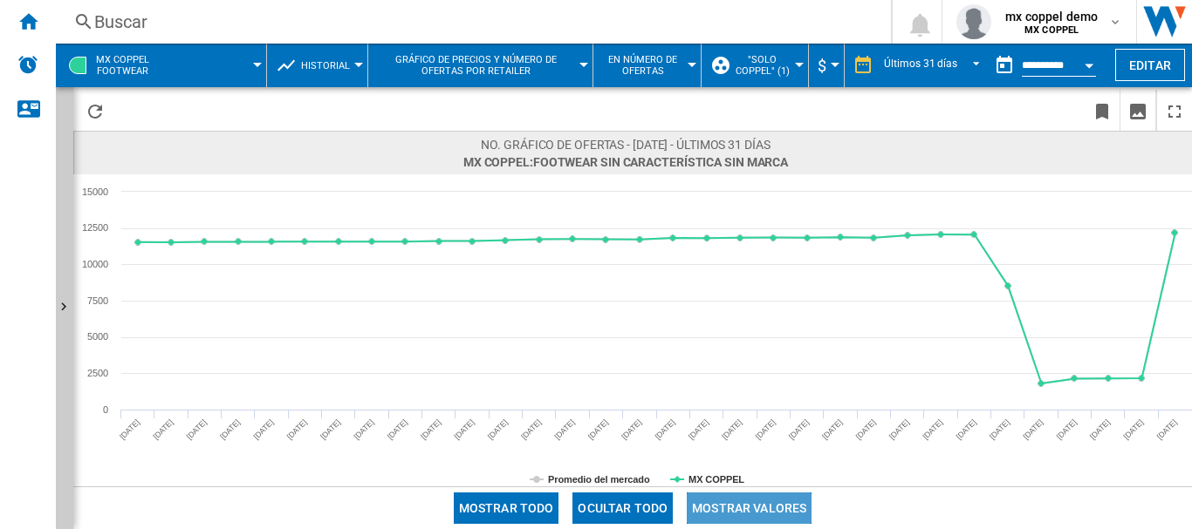
click at [732, 504] on button "Mostrar valores" at bounding box center [748, 508] width 125 height 31
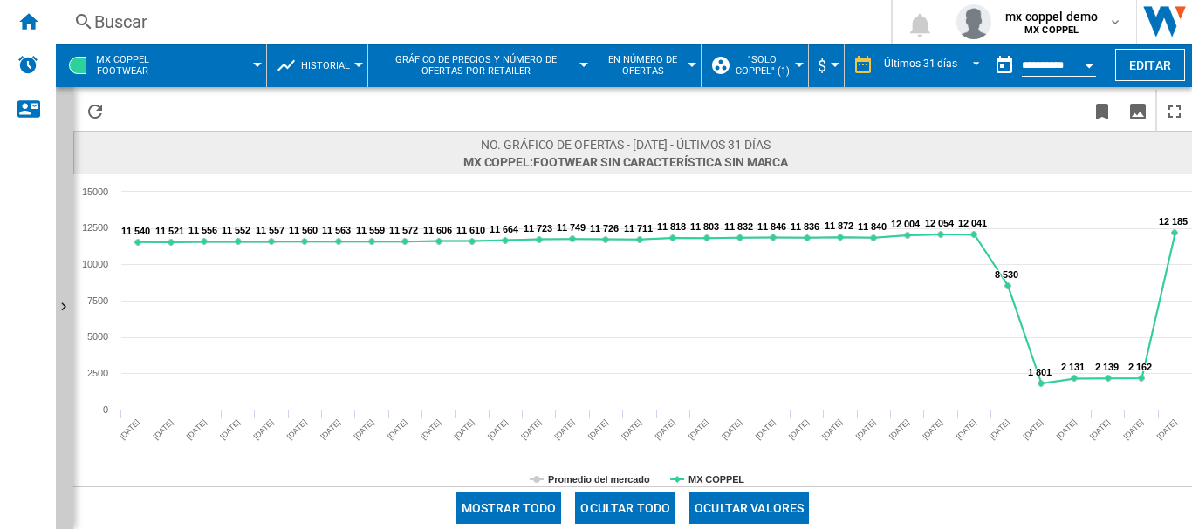
click at [1088, 57] on button "Open calendar" at bounding box center [1088, 62] width 31 height 31
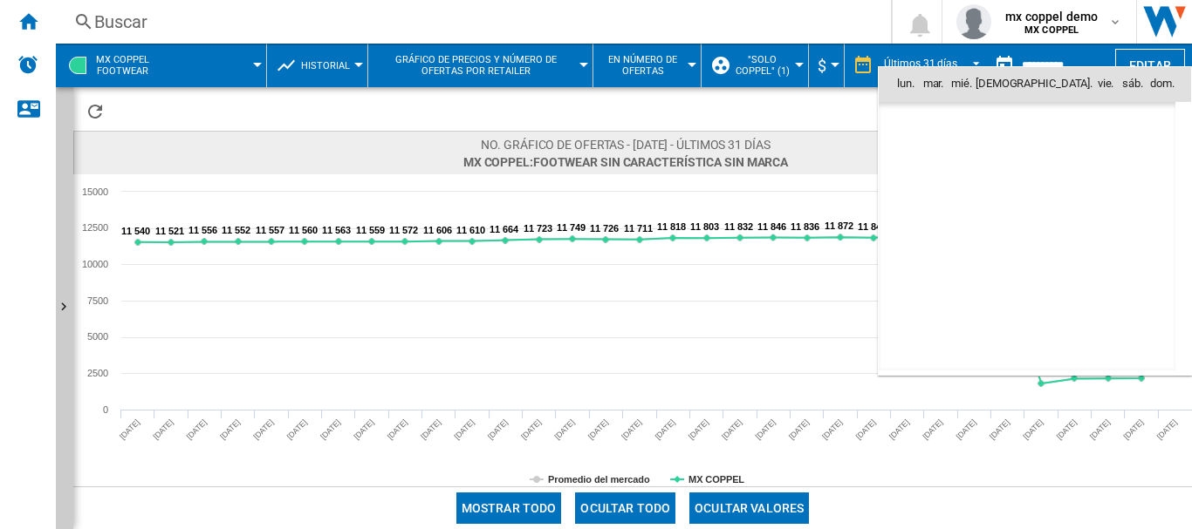
scroll to position [8322, 0]
click at [949, 236] on td "16" at bounding box center [950, 237] width 38 height 38
click at [832, 107] on div at bounding box center [596, 264] width 1192 height 529
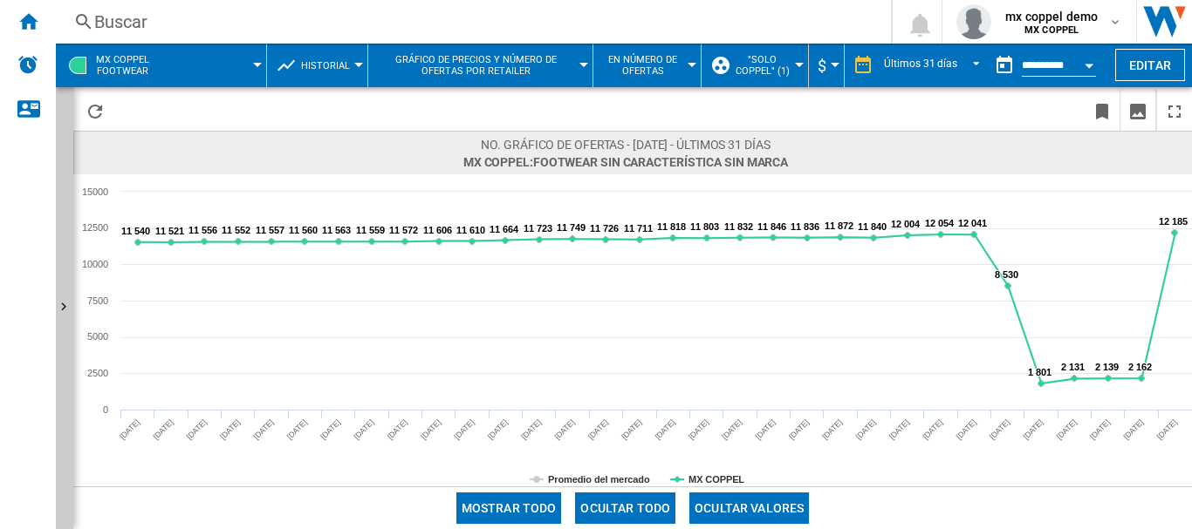
click at [245, 70] on span at bounding box center [216, 66] width 84 height 44
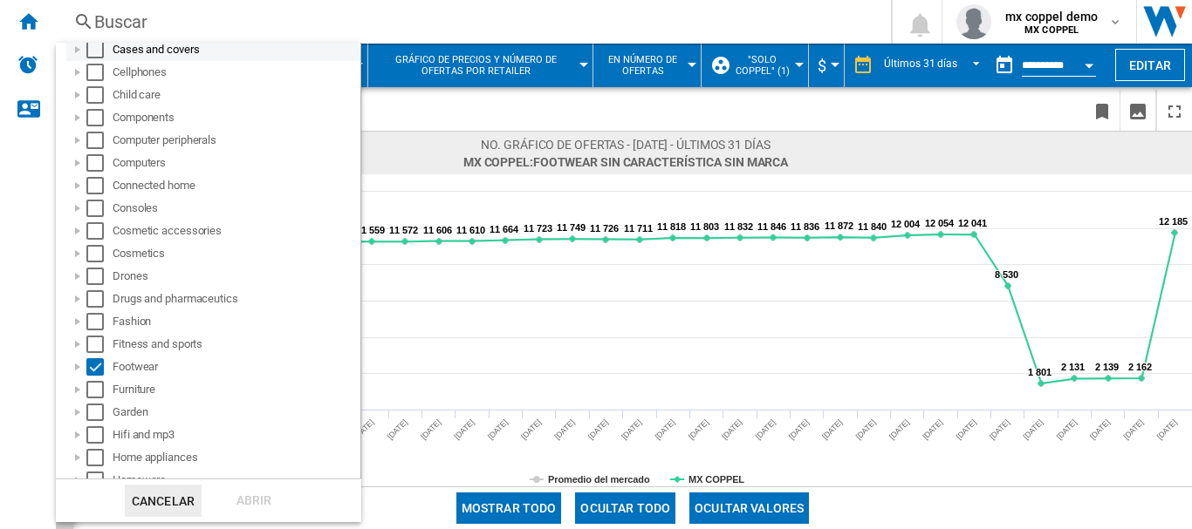
scroll to position [233, 0]
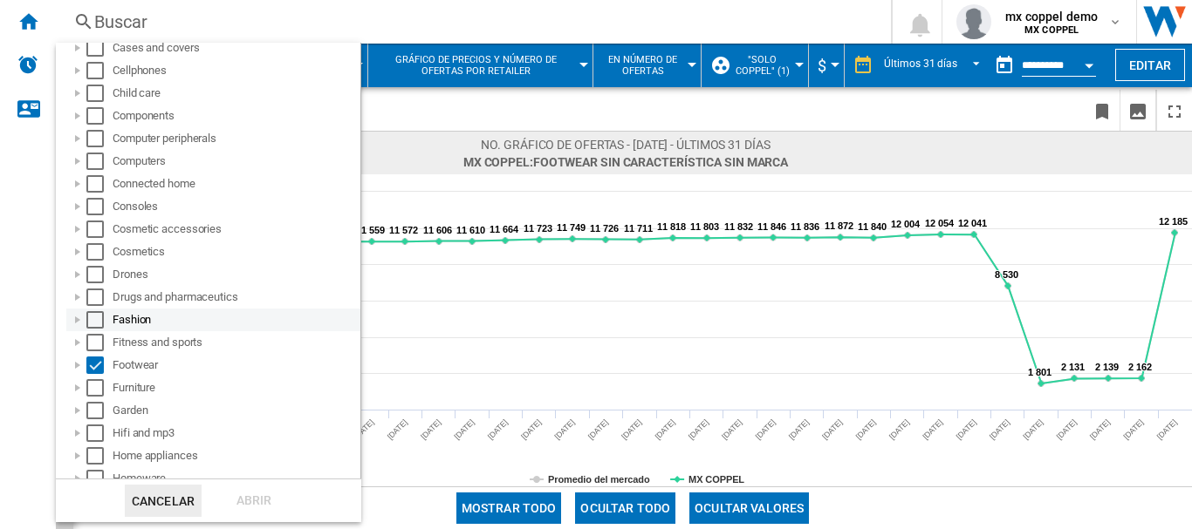
click at [98, 323] on div "Select" at bounding box center [94, 319] width 17 height 17
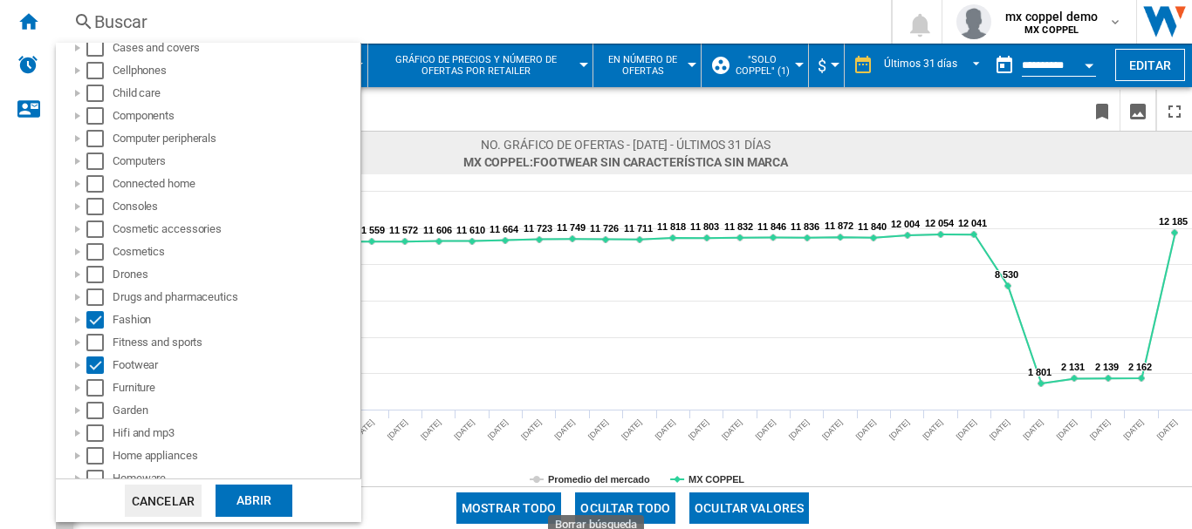
click at [234, 495] on div "Abrir" at bounding box center [253, 501] width 77 height 32
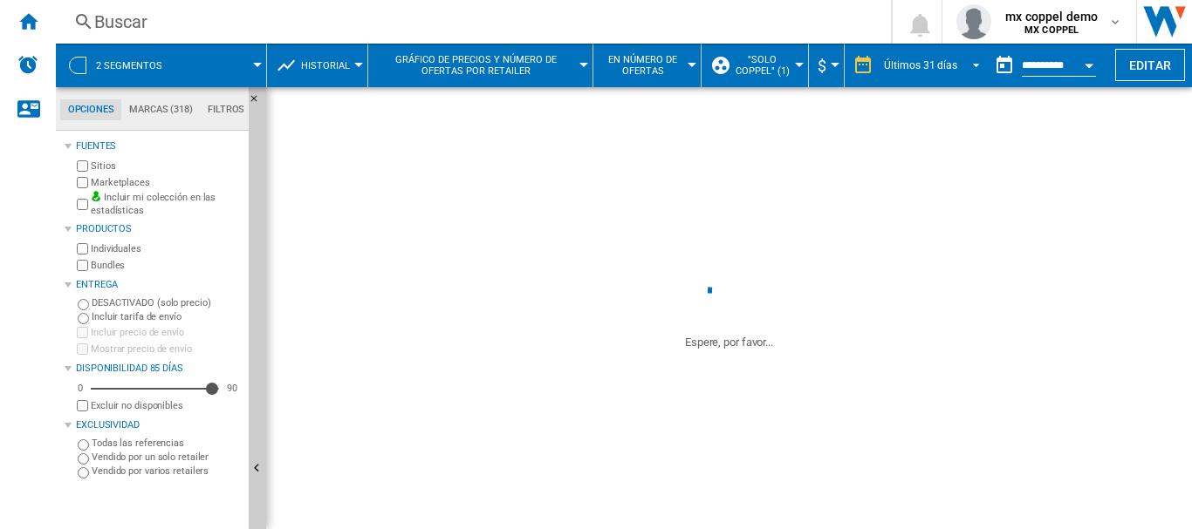
click at [918, 66] on div "Últimos 31 días" at bounding box center [920, 65] width 73 height 12
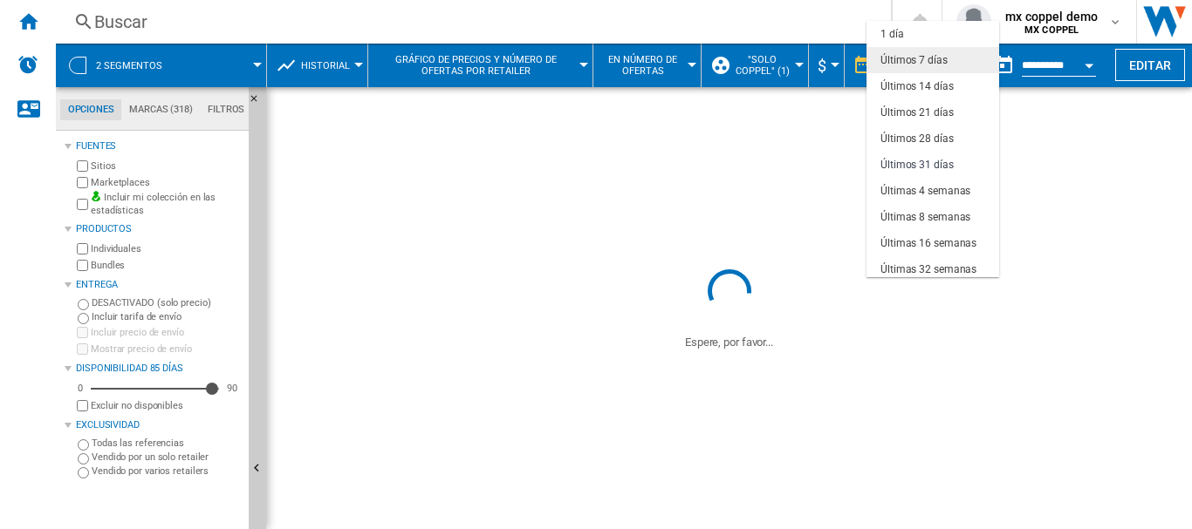
click at [898, 53] on div "Últimos 7 días" at bounding box center [913, 60] width 67 height 15
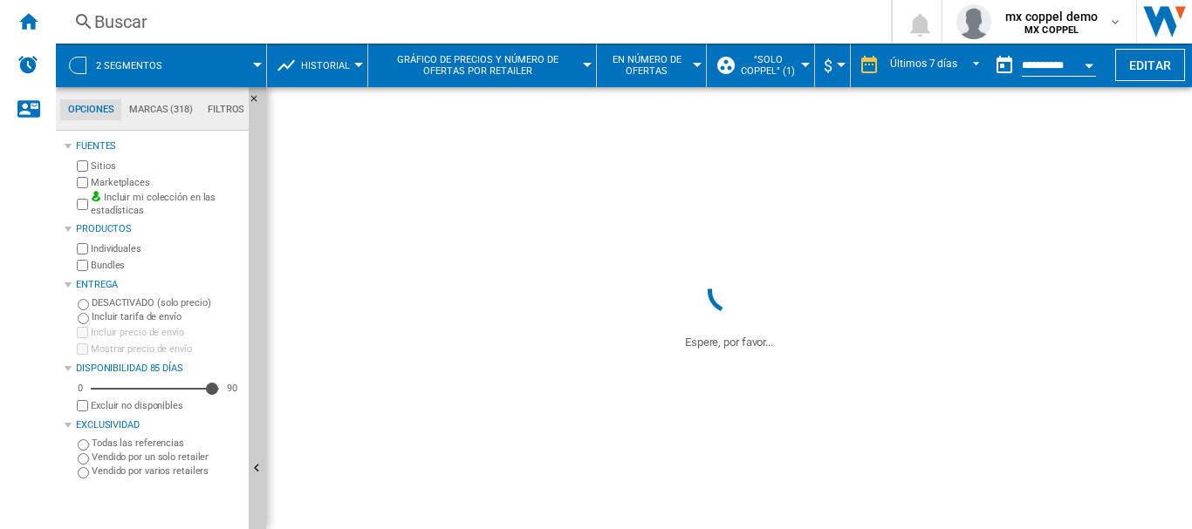
click at [753, 74] on span ""Solo Coppel" (1)" at bounding box center [768, 65] width 58 height 23
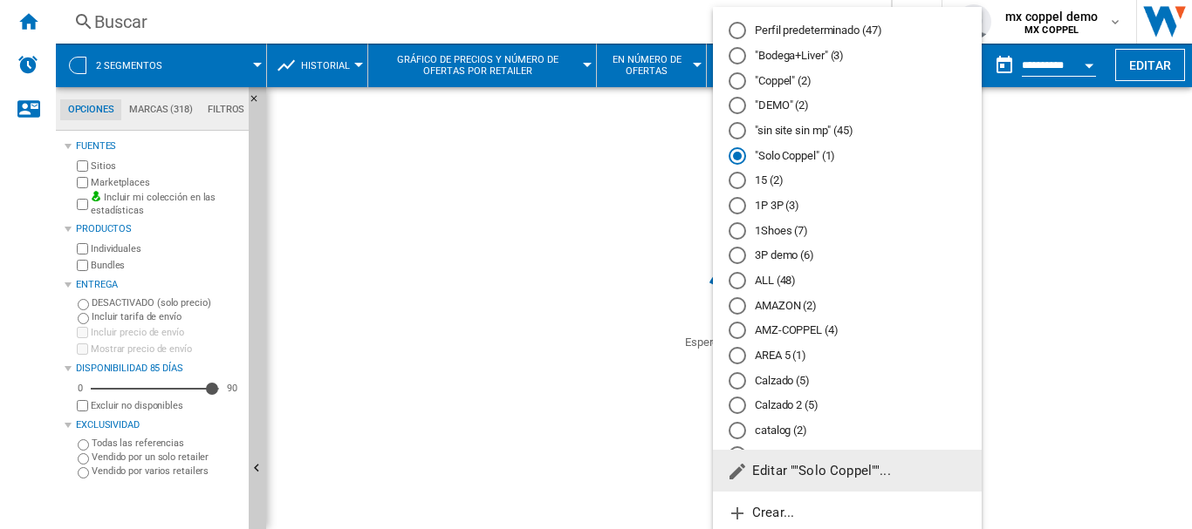
click at [746, 203] on md-radio-button "1P 3P (3)" at bounding box center [846, 206] width 237 height 17
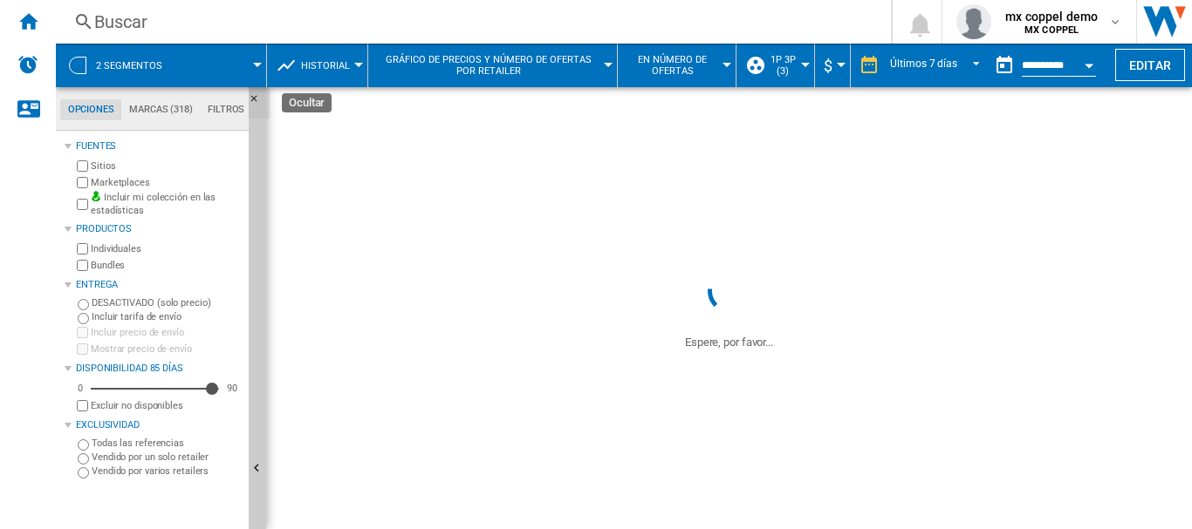
click at [258, 92] on button "Ocultar" at bounding box center [259, 102] width 21 height 31
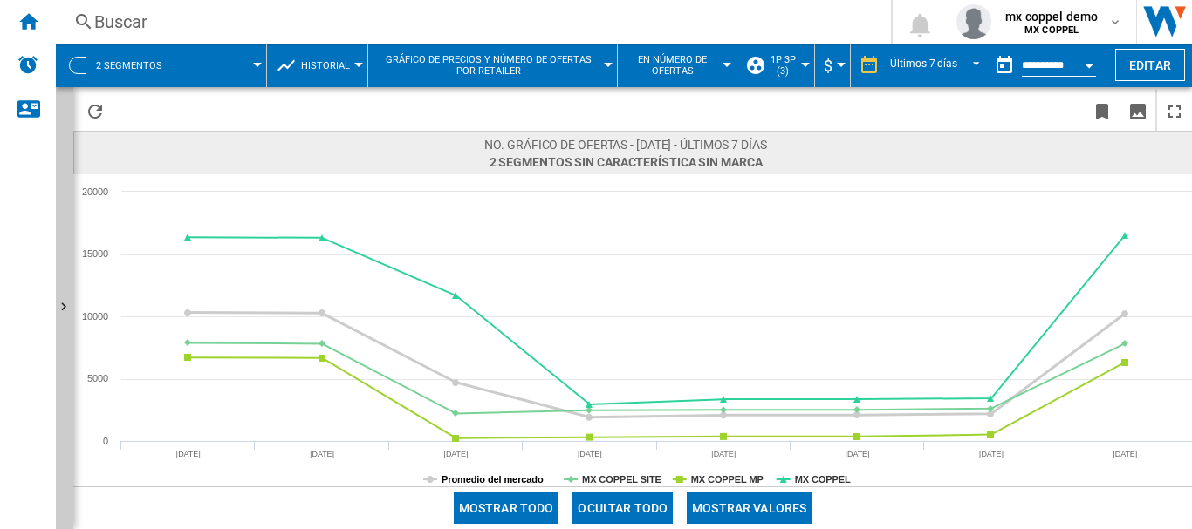
click at [499, 476] on tspan "Promedio del mercado" at bounding box center [492, 480] width 102 height 10
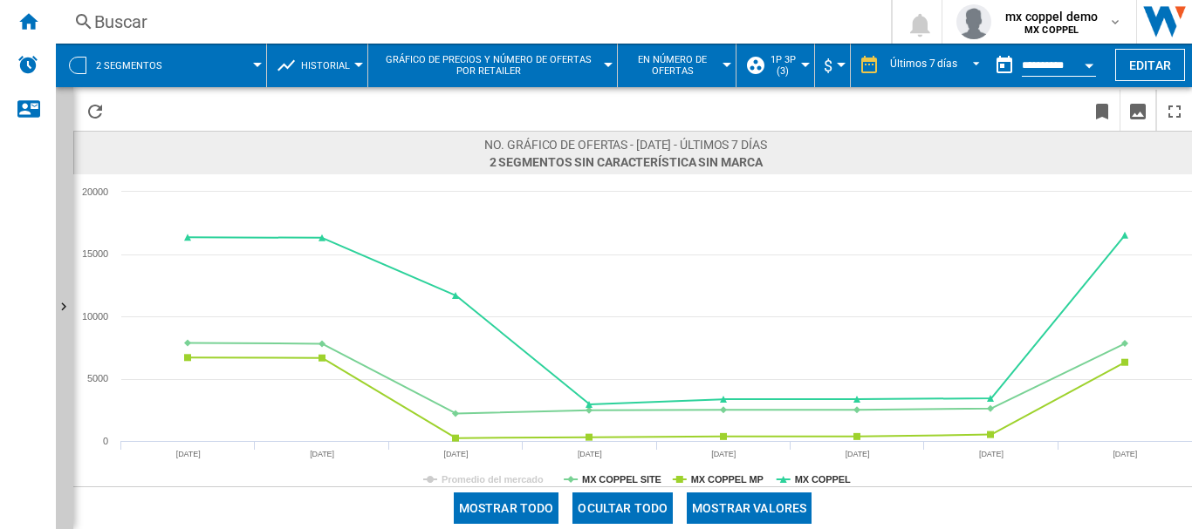
click at [766, 512] on button "Mostrar valores" at bounding box center [748, 508] width 125 height 31
